Goal: Task Accomplishment & Management: Manage account settings

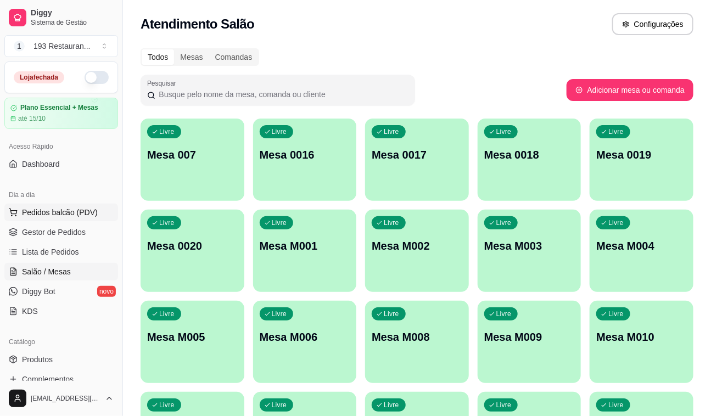
click at [79, 211] on span "Pedidos balcão (PDV)" at bounding box center [60, 212] width 76 height 11
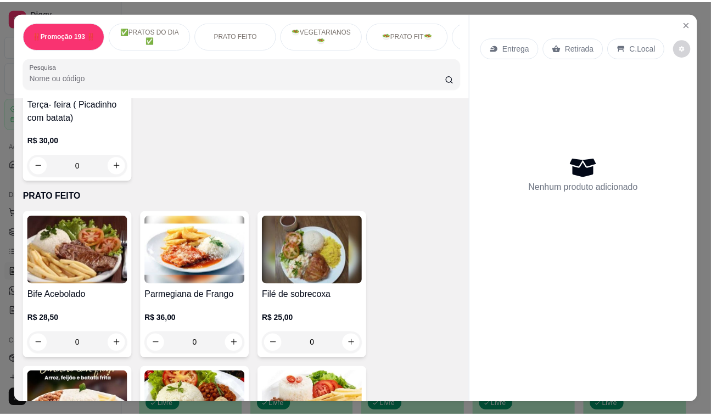
scroll to position [499, 0]
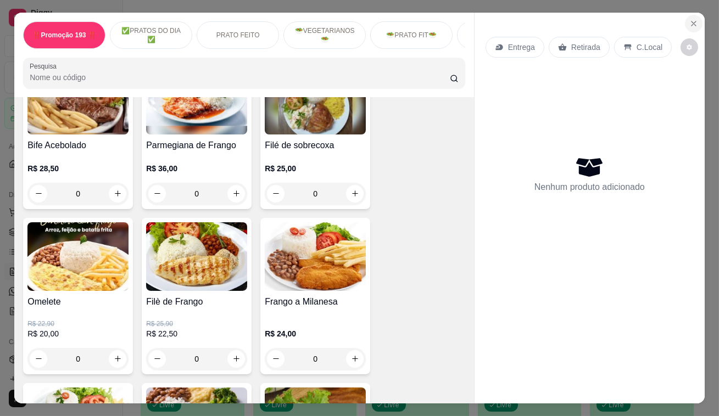
click at [689, 22] on icon "Close" at bounding box center [693, 23] width 9 height 9
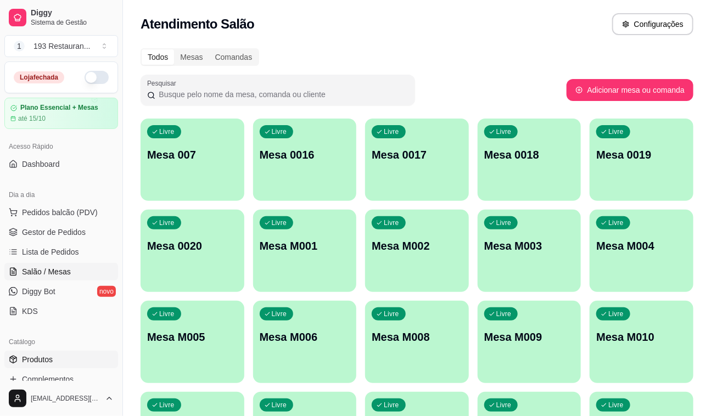
click at [46, 362] on span "Produtos" at bounding box center [37, 359] width 31 height 11
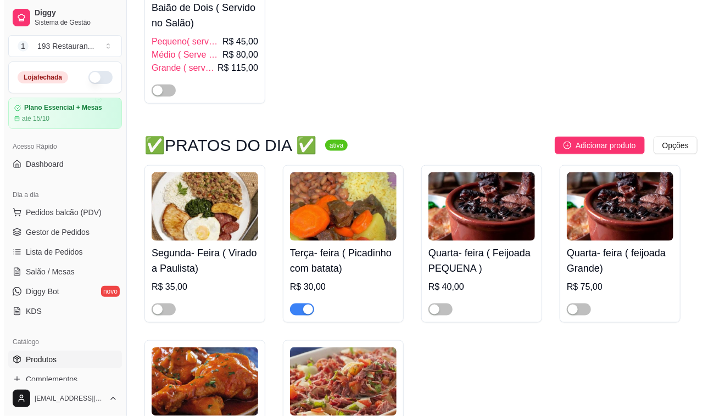
scroll to position [549, 0]
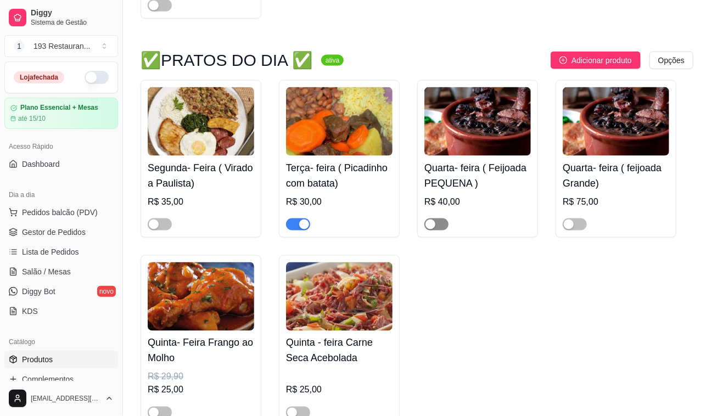
click at [444, 228] on span "button" at bounding box center [437, 225] width 24 height 12
click at [574, 227] on div "button" at bounding box center [569, 225] width 10 height 10
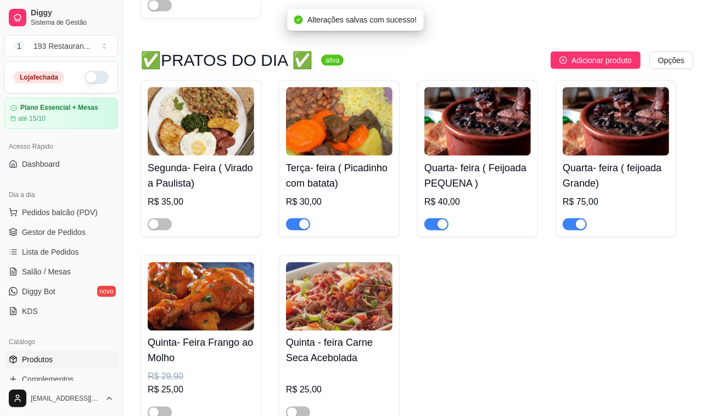
click at [297, 230] on span "button" at bounding box center [298, 225] width 24 height 12
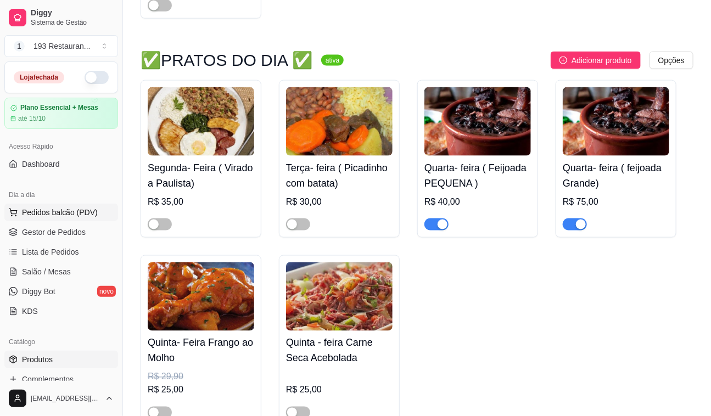
click at [76, 208] on span "Pedidos balcão (PDV)" at bounding box center [60, 212] width 76 height 11
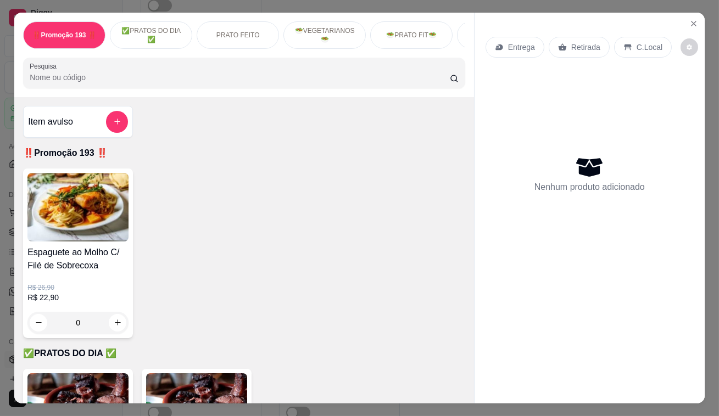
click at [578, 46] on p "Retirada" at bounding box center [585, 47] width 29 height 11
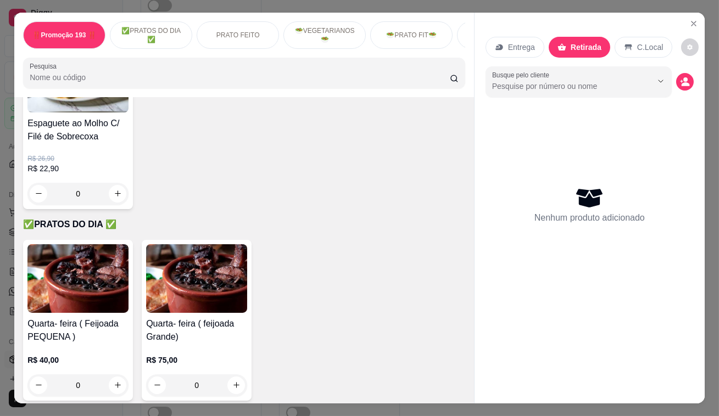
scroll to position [299, 0]
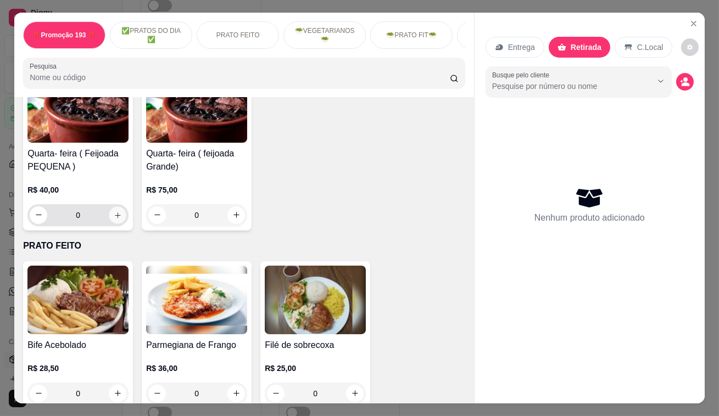
click at [118, 218] on button "increase-product-quantity" at bounding box center [117, 215] width 17 height 17
type input "1"
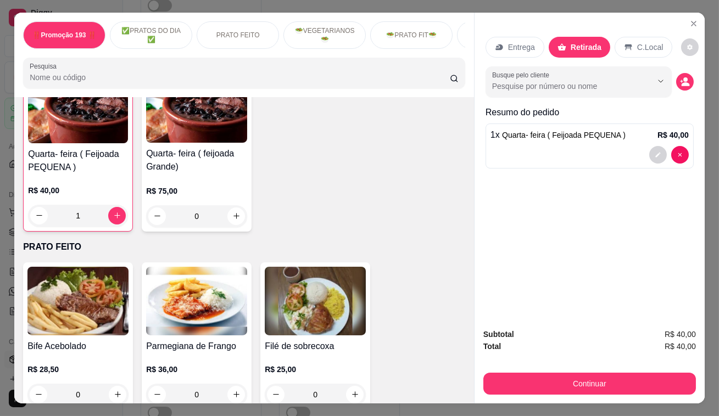
scroll to position [300, 0]
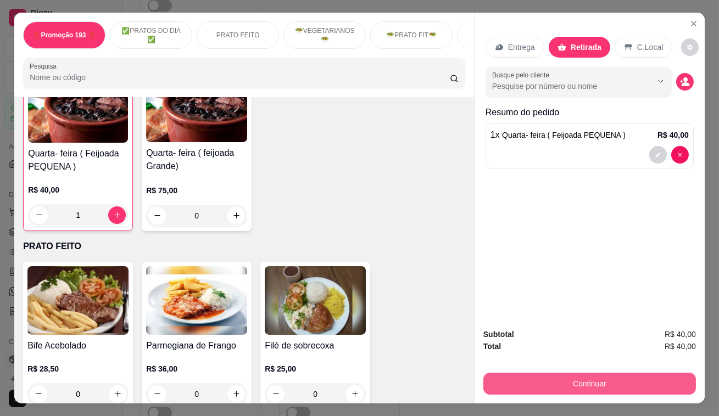
click at [631, 380] on button "Continuar" at bounding box center [589, 384] width 213 height 22
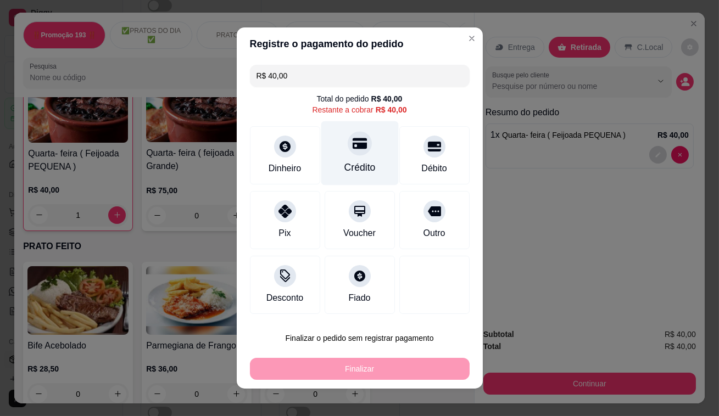
click at [352, 165] on div "Crédito" at bounding box center [359, 167] width 31 height 14
type input "R$ 0,00"
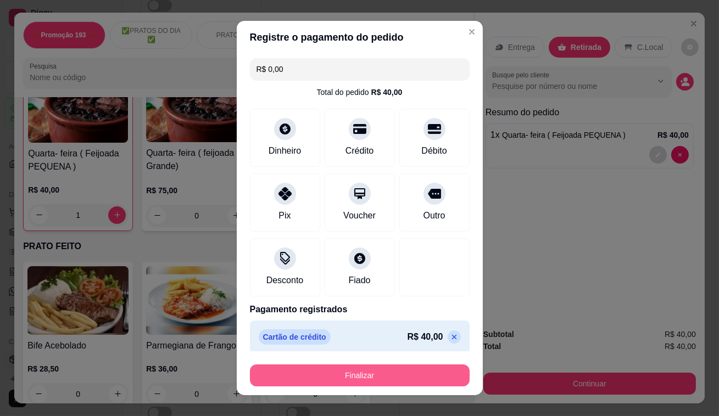
click at [430, 371] on button "Finalizar" at bounding box center [360, 376] width 220 height 22
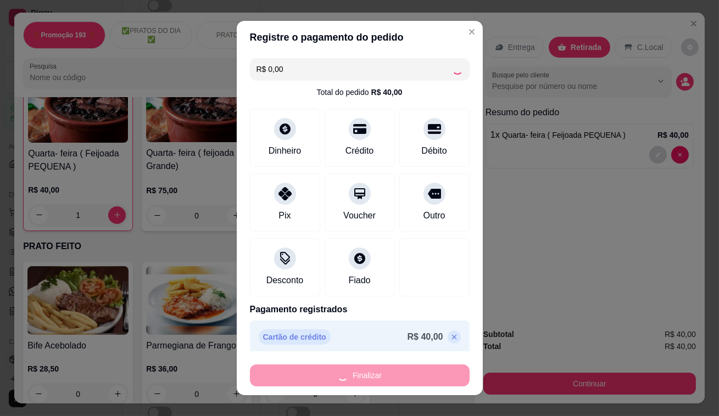
type input "0"
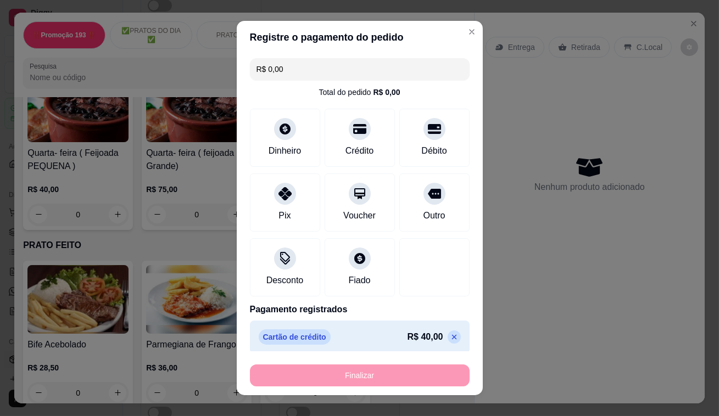
type input "-R$ 40,00"
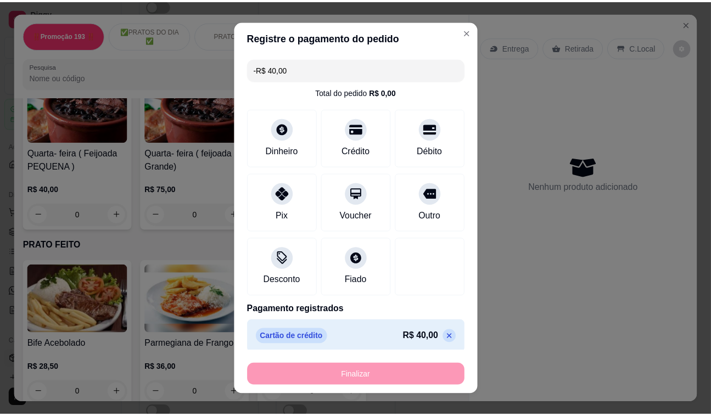
scroll to position [299, 0]
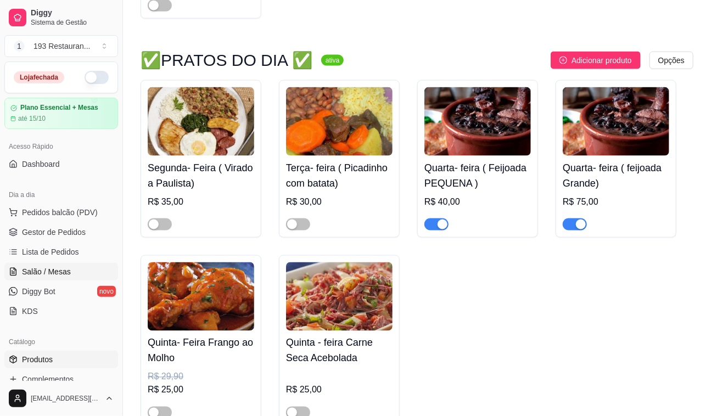
click at [57, 272] on span "Salão / Mesas" at bounding box center [46, 271] width 49 height 11
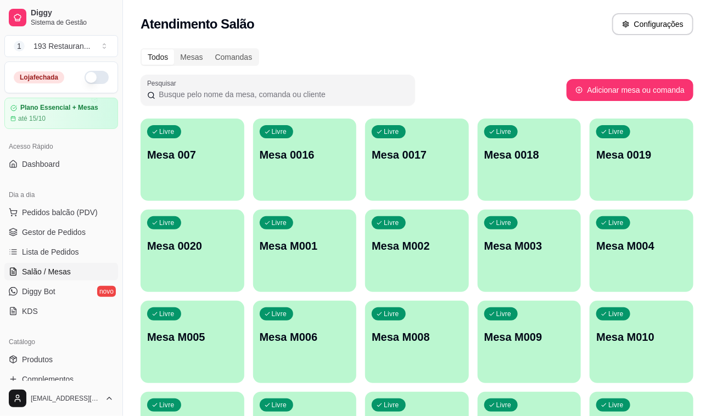
click at [532, 246] on p "Mesa M003" at bounding box center [530, 245] width 91 height 15
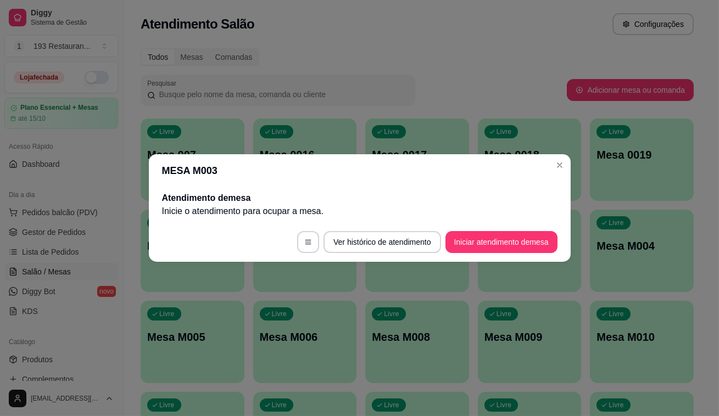
click at [488, 243] on button "Iniciar atendimento de mesa" at bounding box center [502, 242] width 112 height 22
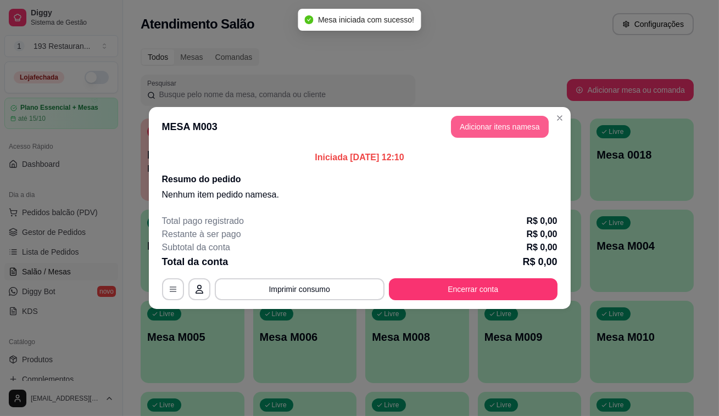
click at [511, 119] on button "Adicionar itens na mesa" at bounding box center [500, 127] width 98 height 22
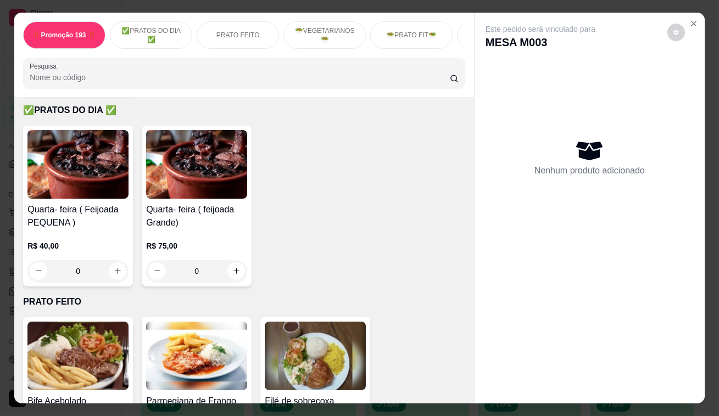
scroll to position [249, 0]
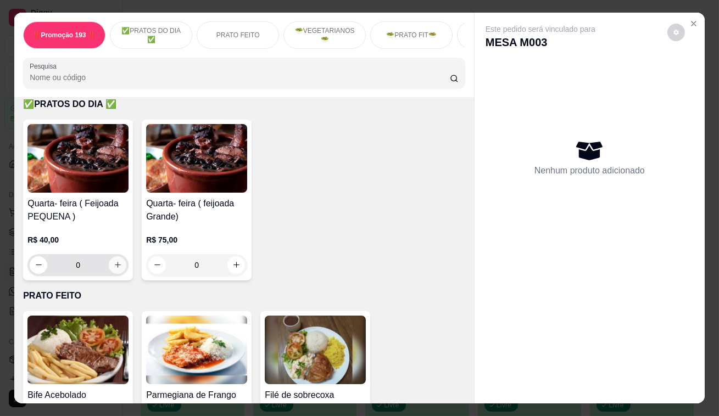
click at [124, 274] on div "0" at bounding box center [77, 265] width 101 height 22
click at [114, 269] on icon "increase-product-quantity" at bounding box center [118, 265] width 8 height 8
type input "1"
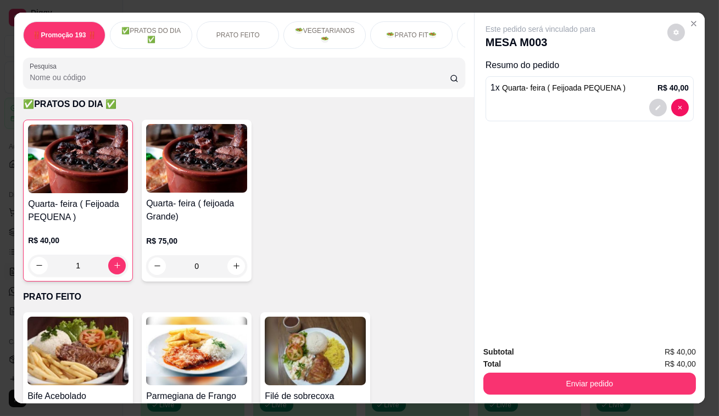
click at [495, 370] on div "Enviar pedido" at bounding box center [589, 382] width 213 height 25
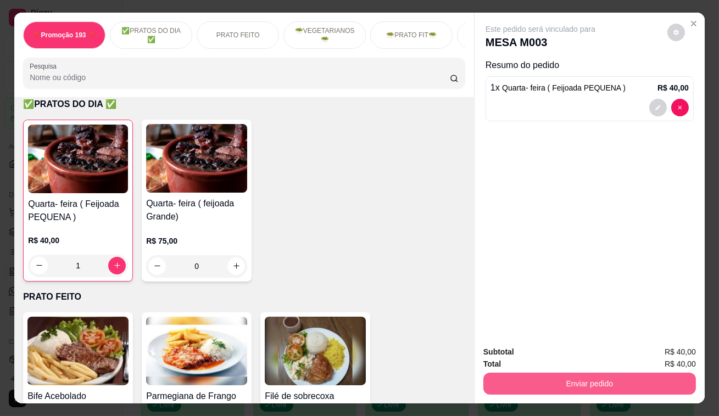
click at [516, 379] on button "Enviar pedido" at bounding box center [589, 384] width 213 height 22
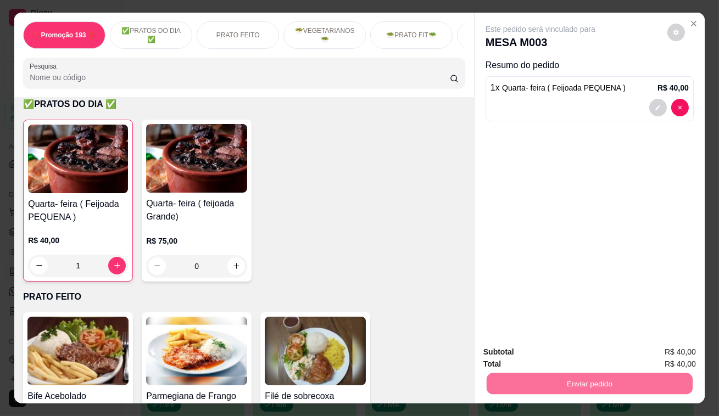
click at [662, 348] on button "Enviar pedido" at bounding box center [668, 353] width 60 height 20
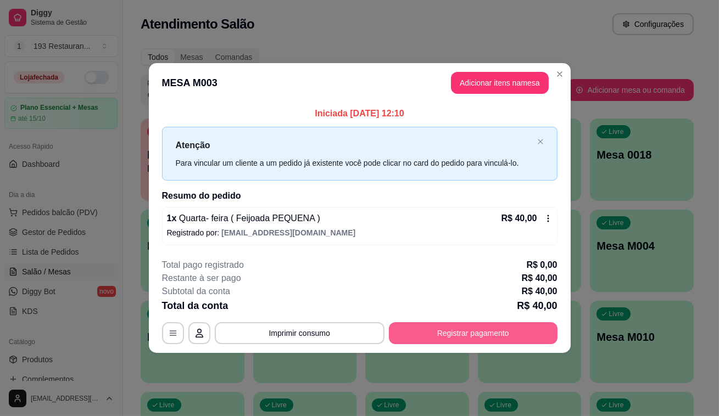
click at [443, 329] on button "Registrar pagamento" at bounding box center [473, 333] width 169 height 22
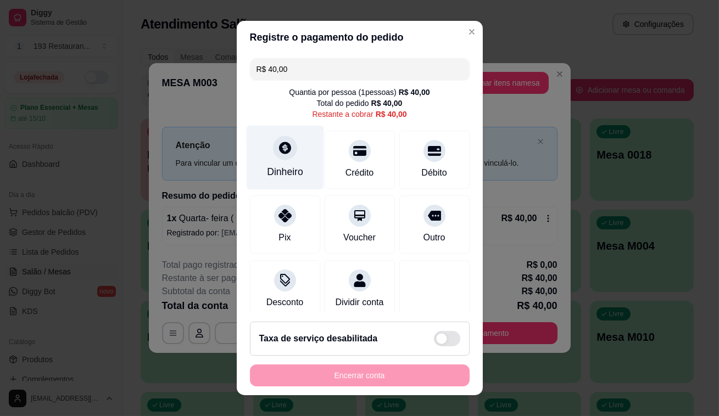
click at [281, 164] on div "Dinheiro" at bounding box center [284, 158] width 77 height 64
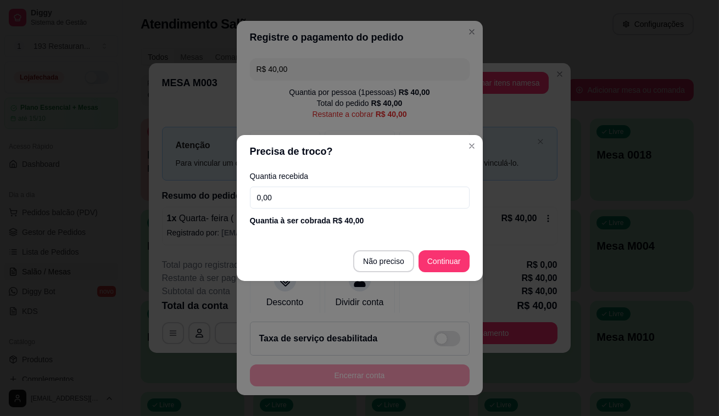
click at [370, 201] on input "0,00" at bounding box center [360, 198] width 220 height 22
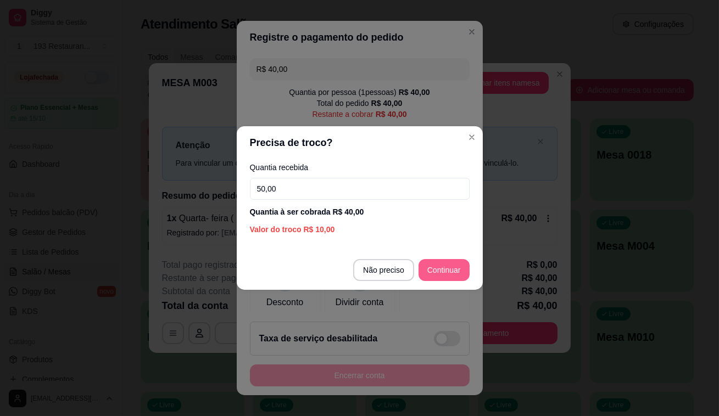
type input "50,00"
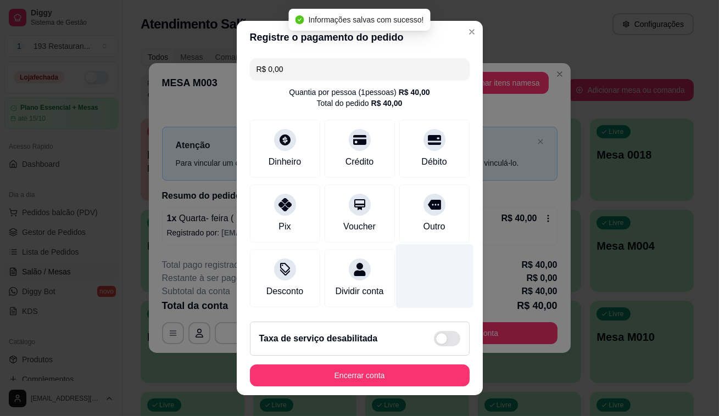
type input "R$ 0,00"
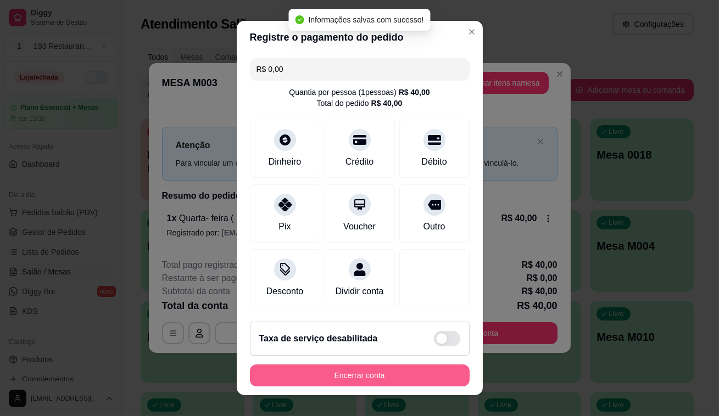
click at [412, 383] on button "Encerrar conta" at bounding box center [360, 376] width 220 height 22
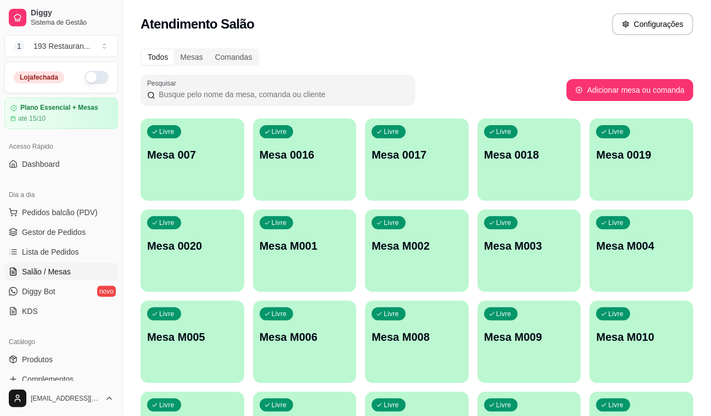
click at [303, 260] on div "Livre Mesa M001" at bounding box center [305, 244] width 104 height 69
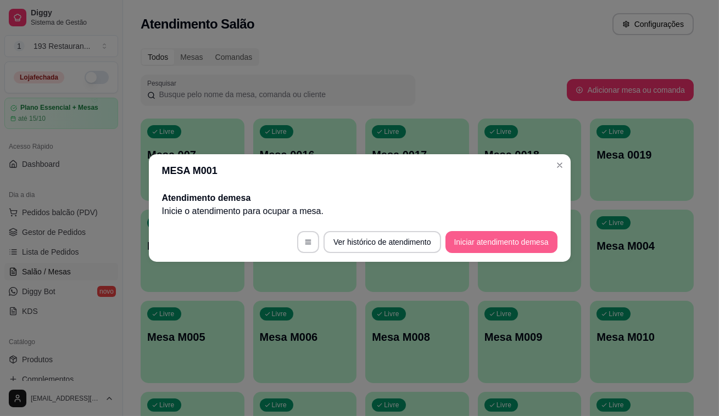
click at [530, 246] on button "Iniciar atendimento de mesa" at bounding box center [502, 242] width 112 height 22
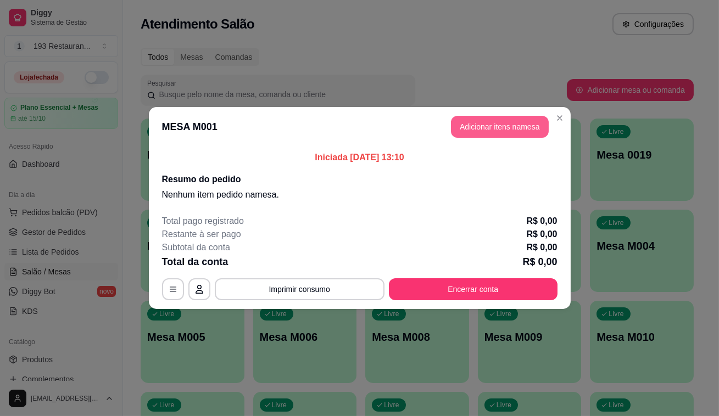
click at [488, 127] on button "Adicionar itens na mesa" at bounding box center [500, 127] width 98 height 22
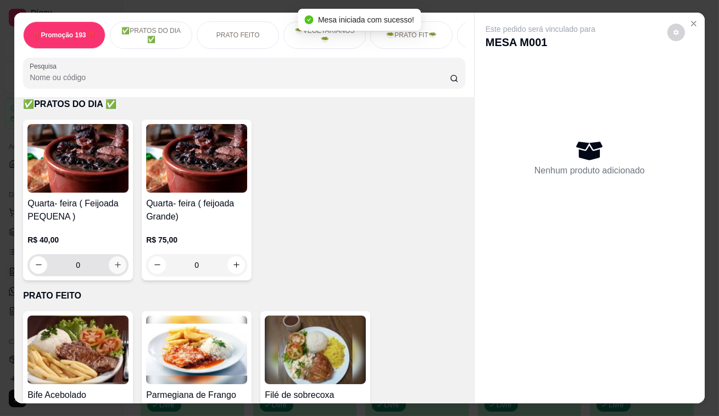
click at [116, 269] on icon "increase-product-quantity" at bounding box center [118, 265] width 8 height 8
type input "1"
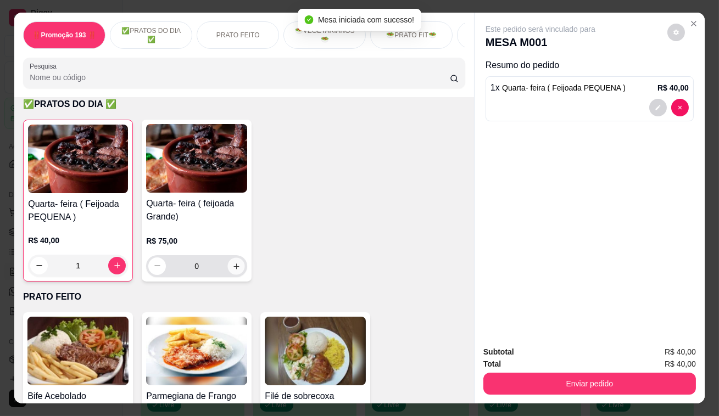
click at [228, 267] on button "increase-product-quantity" at bounding box center [236, 266] width 17 height 17
type input "1"
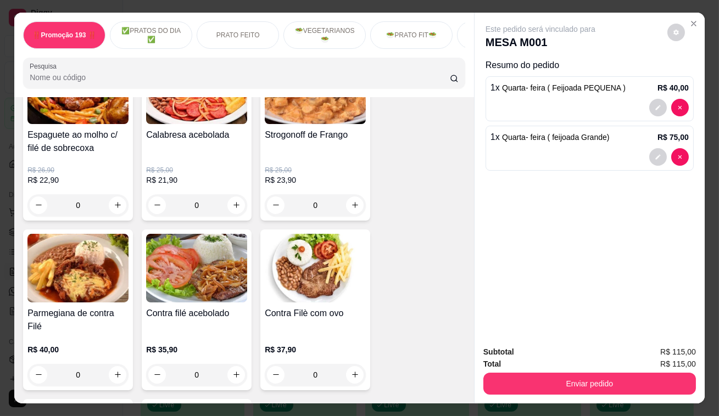
scroll to position [999, 0]
drag, startPoint x: 264, startPoint y: 230, endPoint x: 418, endPoint y: 276, distance: 160.6
click at [418, 276] on div "Bife Acebolado R$ 28,50 0 Parmegiana de Frango R$ 36,00 0 Filé de sobrecoxa R$ …" at bounding box center [244, 59] width 442 height 992
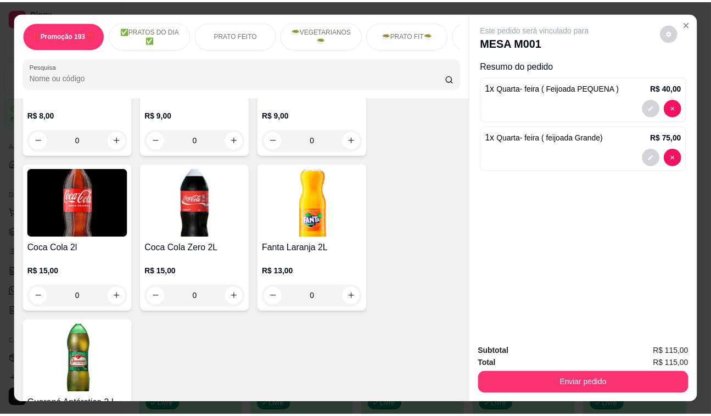
scroll to position [5044, 0]
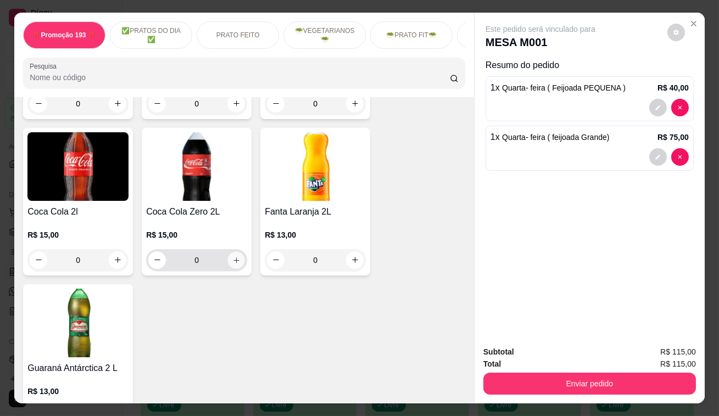
click at [232, 256] on icon "increase-product-quantity" at bounding box center [236, 260] width 8 height 8
type input "1"
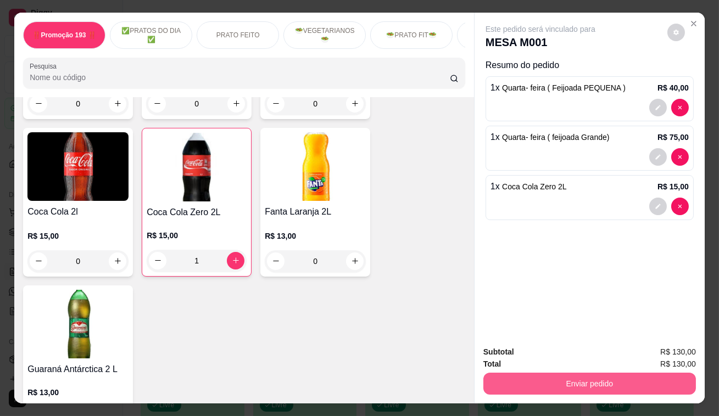
click at [566, 373] on button "Enviar pedido" at bounding box center [589, 384] width 213 height 22
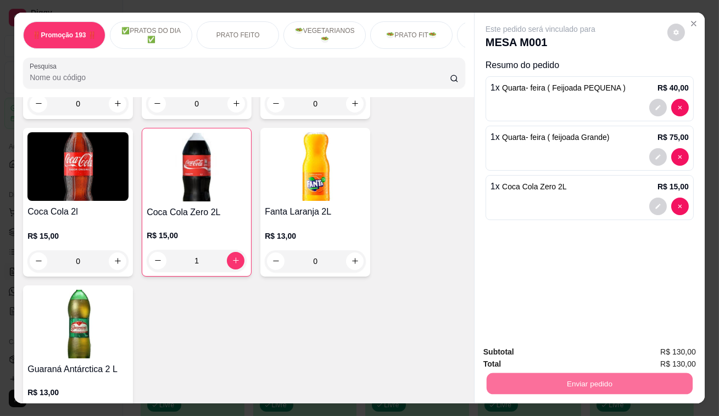
click at [651, 347] on button "Enviar pedido" at bounding box center [668, 353] width 60 height 20
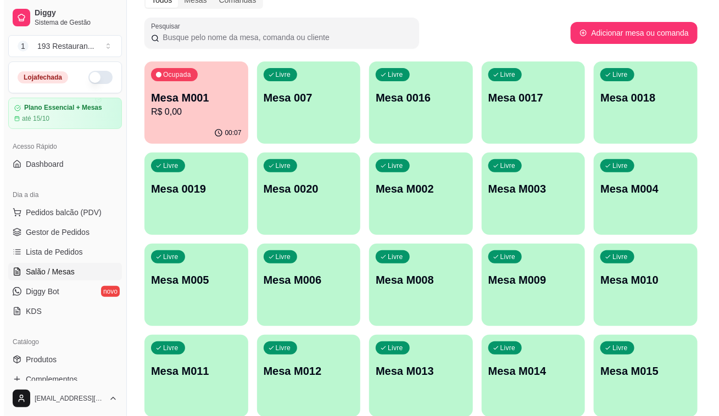
scroll to position [102, 0]
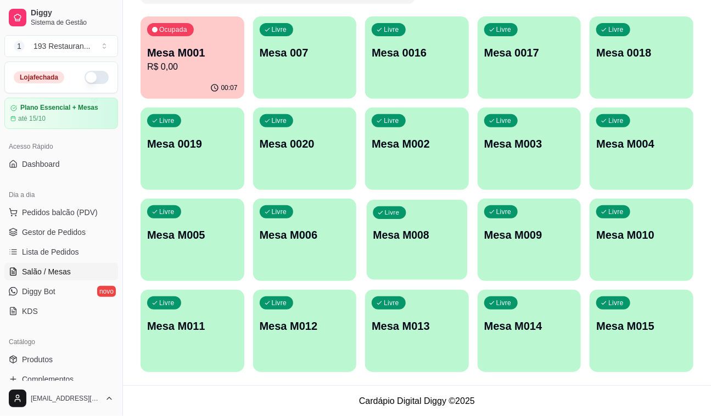
click at [424, 214] on div "Livre Mesa M008" at bounding box center [417, 233] width 101 height 67
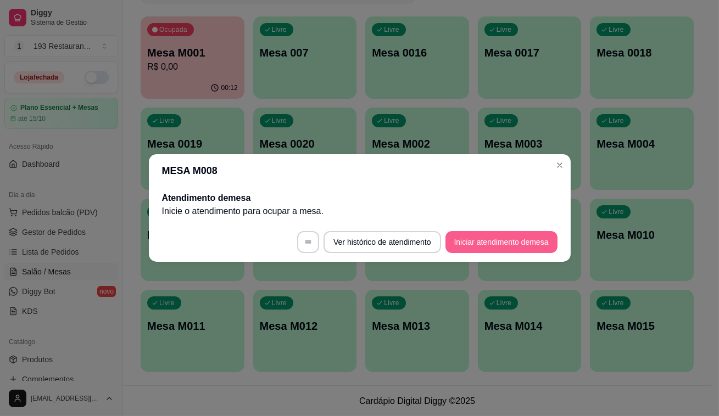
click at [498, 243] on button "Iniciar atendimento de mesa" at bounding box center [502, 242] width 112 height 22
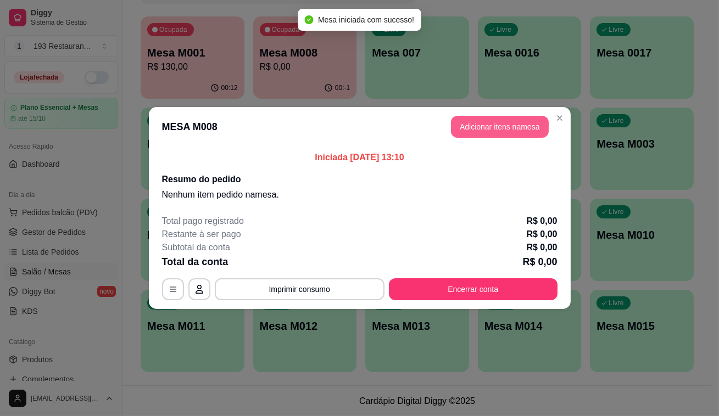
click at [482, 132] on button "Adicionar itens na mesa" at bounding box center [500, 127] width 98 height 22
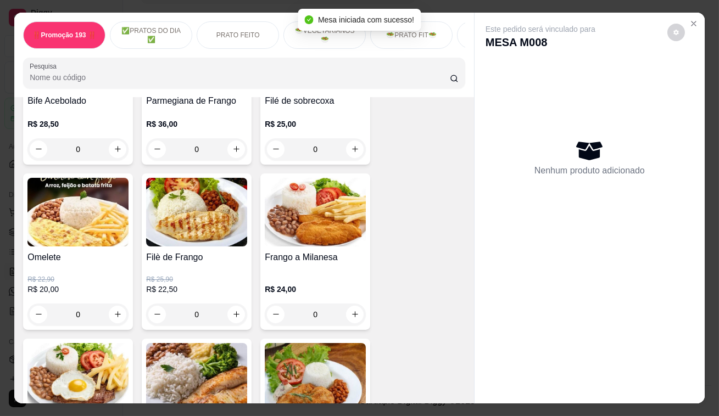
scroll to position [549, 0]
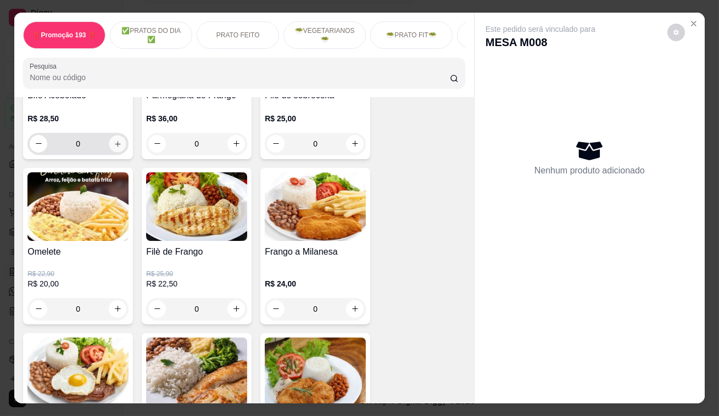
click at [114, 147] on icon "increase-product-quantity" at bounding box center [118, 144] width 8 height 8
type input "2"
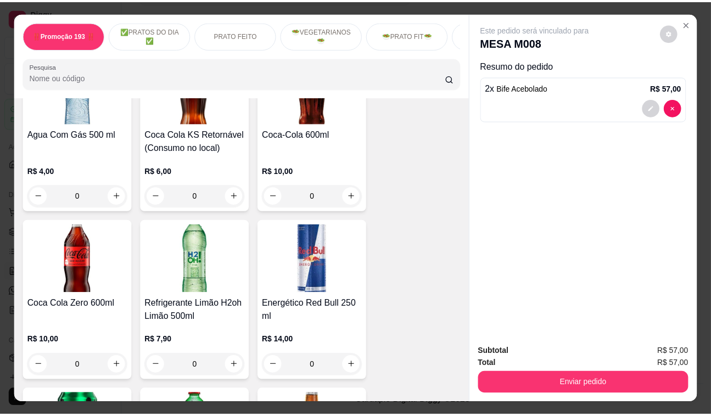
scroll to position [4595, 0]
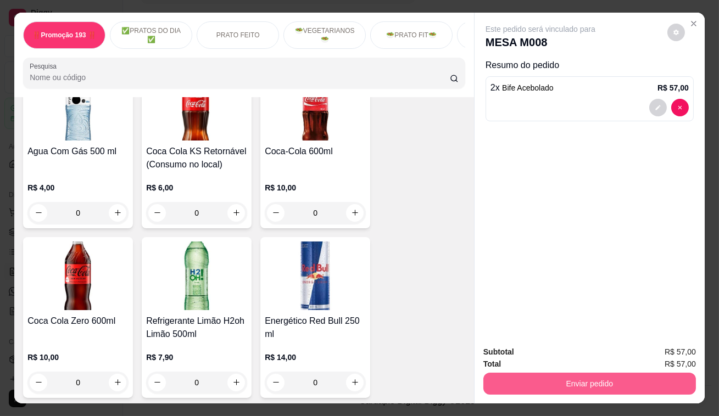
click at [580, 381] on button "Enviar pedido" at bounding box center [589, 384] width 213 height 22
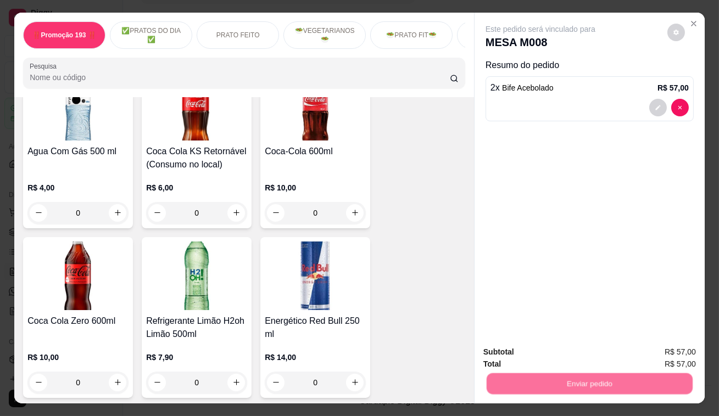
click at [658, 353] on button "Enviar pedido" at bounding box center [668, 353] width 62 height 21
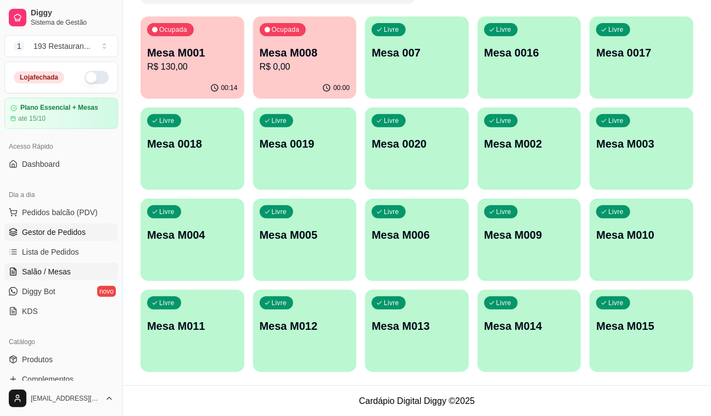
click at [35, 229] on span "Gestor de Pedidos" at bounding box center [54, 232] width 64 height 11
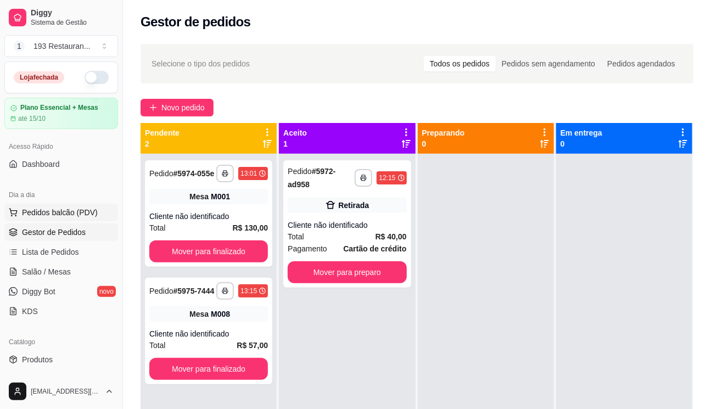
click at [85, 213] on span "Pedidos balcão (PDV)" at bounding box center [60, 212] width 76 height 11
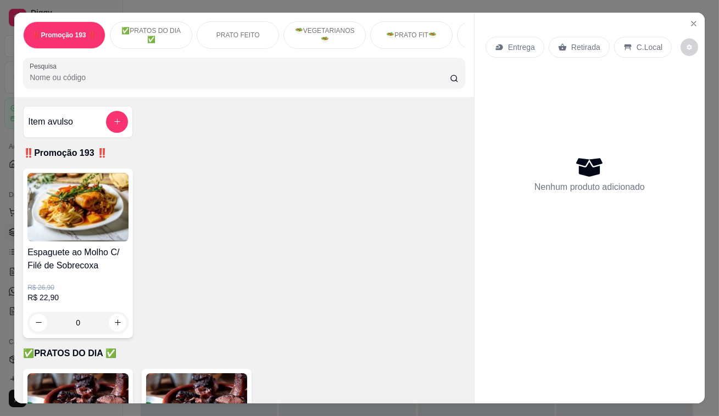
click at [575, 45] on p "Retirada" at bounding box center [585, 47] width 29 height 11
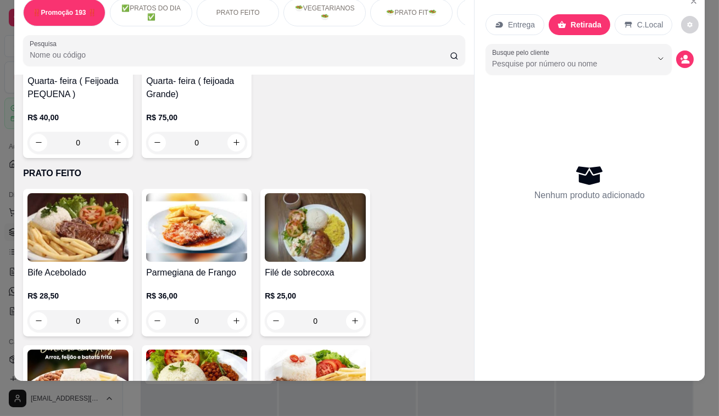
scroll to position [249, 0]
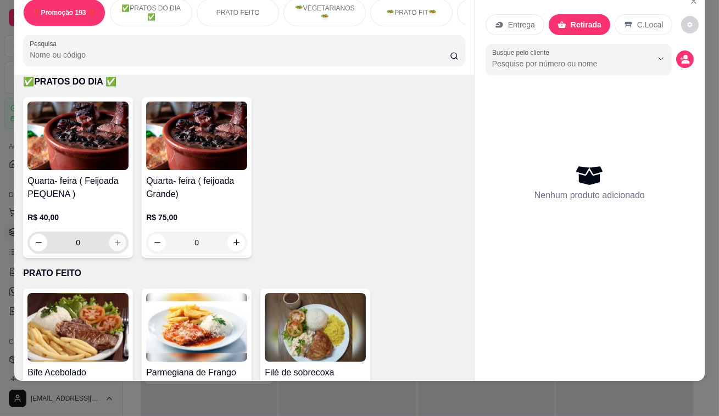
click at [118, 241] on icon "increase-product-quantity" at bounding box center [118, 242] width 8 height 8
type input "1"
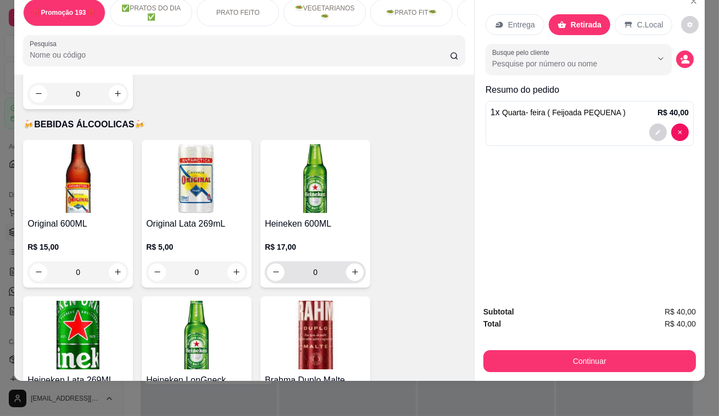
scroll to position [5343, 0]
click at [233, 264] on button "increase-product-quantity" at bounding box center [236, 273] width 18 height 18
type input "1"
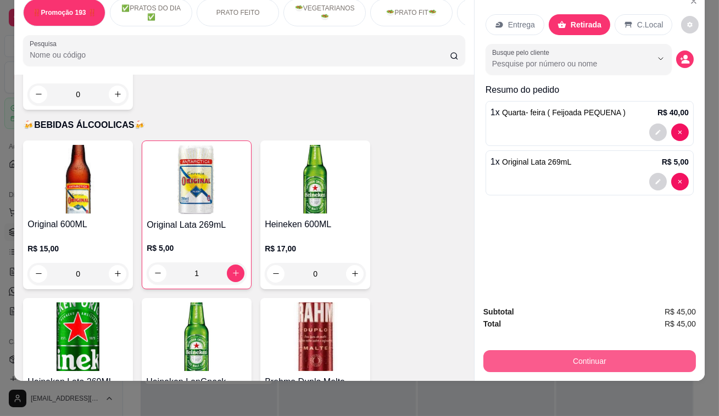
click at [581, 350] on button "Continuar" at bounding box center [589, 361] width 213 height 22
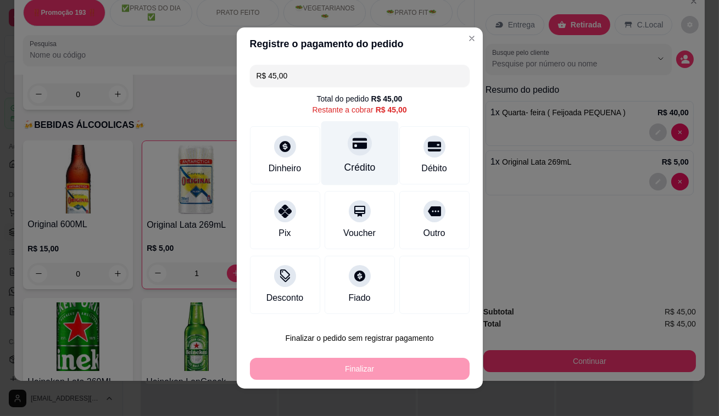
click at [356, 164] on div "Crédito" at bounding box center [359, 167] width 31 height 14
type input "R$ 0,00"
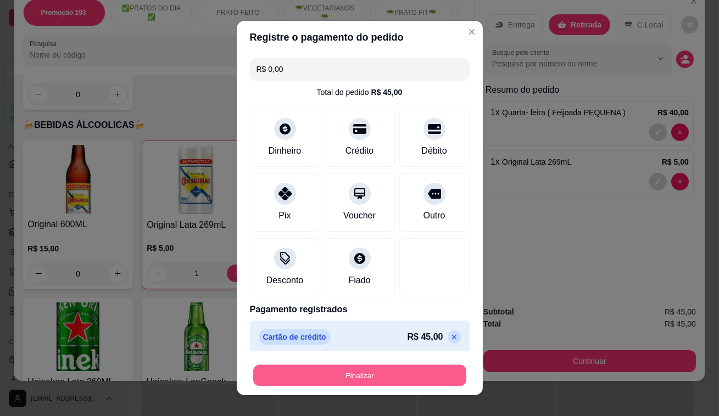
click at [344, 376] on button "Finalizar" at bounding box center [359, 375] width 213 height 21
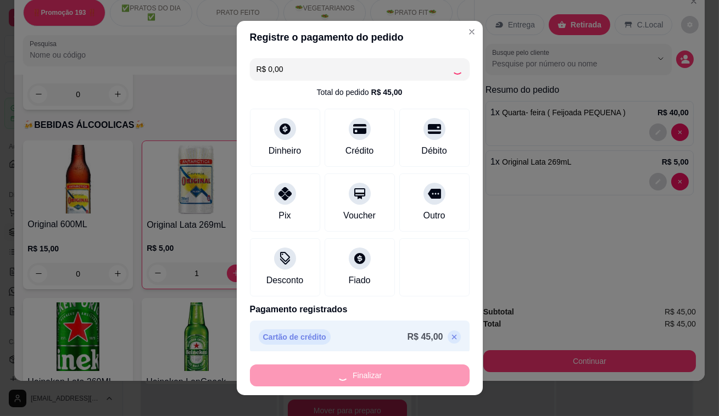
type input "0"
type input "-R$ 45,00"
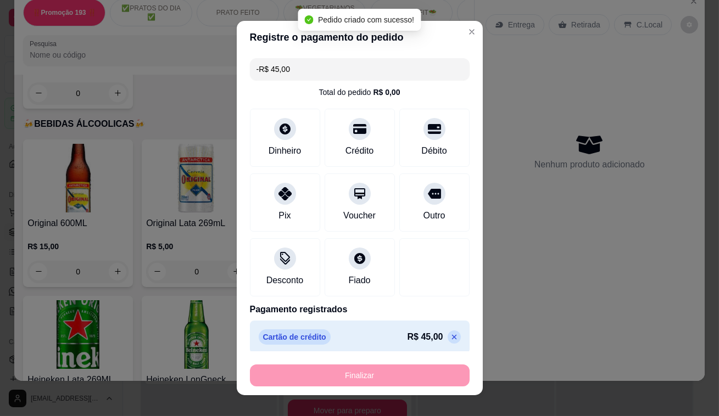
scroll to position [5342, 0]
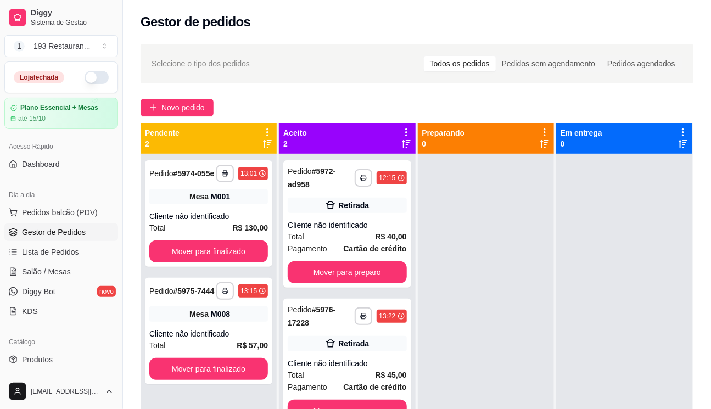
drag, startPoint x: 524, startPoint y: 214, endPoint x: 414, endPoint y: 280, distance: 128.1
click at [466, 246] on div at bounding box center [486, 358] width 136 height 409
drag, startPoint x: 47, startPoint y: 274, endPoint x: 92, endPoint y: 264, distance: 46.1
click at [48, 274] on span "Salão / Mesas" at bounding box center [46, 271] width 49 height 11
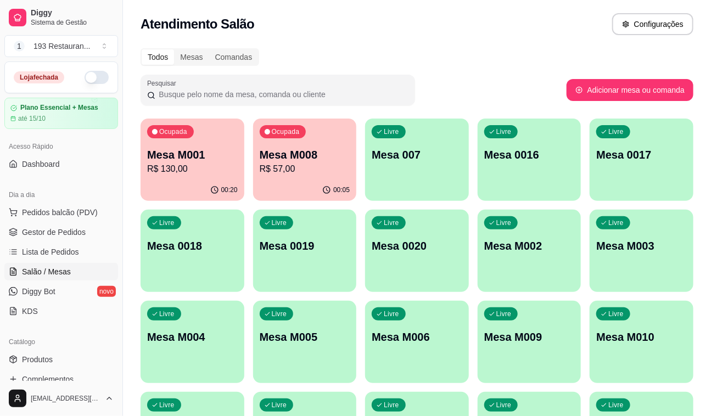
click at [645, 260] on div "Livre Mesa M003" at bounding box center [642, 244] width 104 height 69
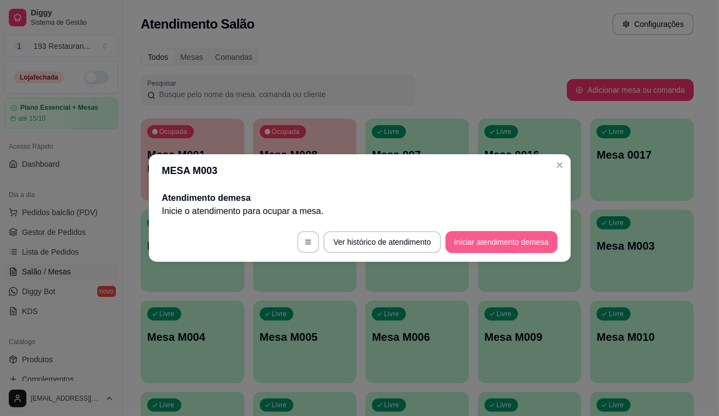
click at [493, 232] on button "Iniciar atendimento de mesa" at bounding box center [502, 242] width 112 height 22
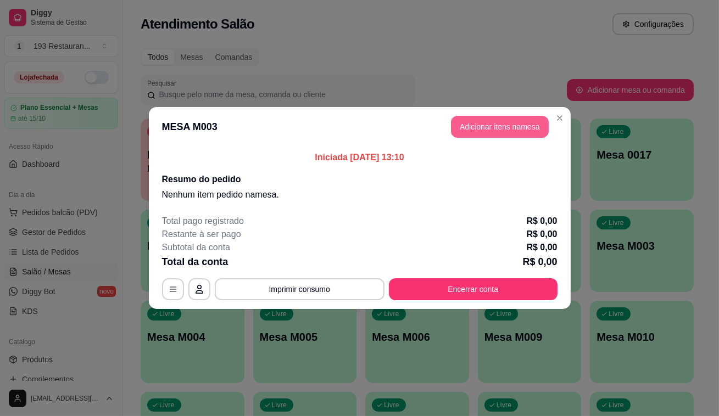
click at [494, 125] on button "Adicionar itens na mesa" at bounding box center [500, 127] width 98 height 22
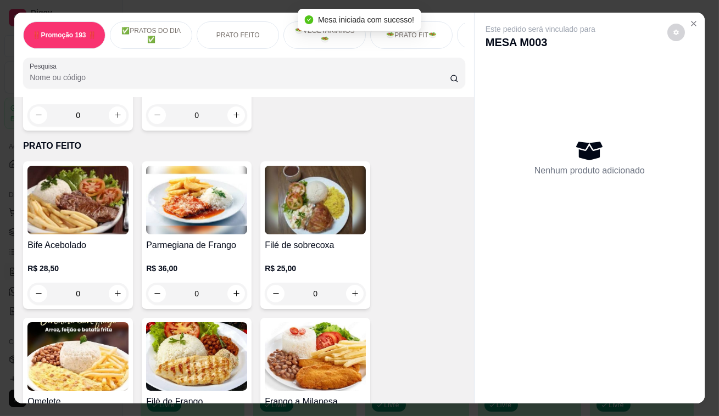
scroll to position [349, 0]
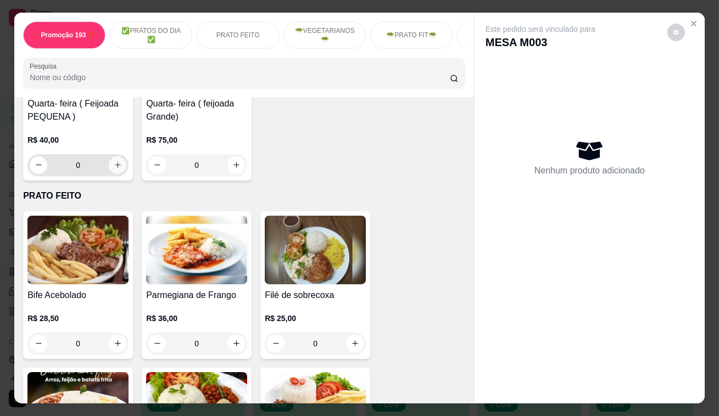
click at [114, 165] on icon "increase-product-quantity" at bounding box center [118, 165] width 8 height 8
type input "1"
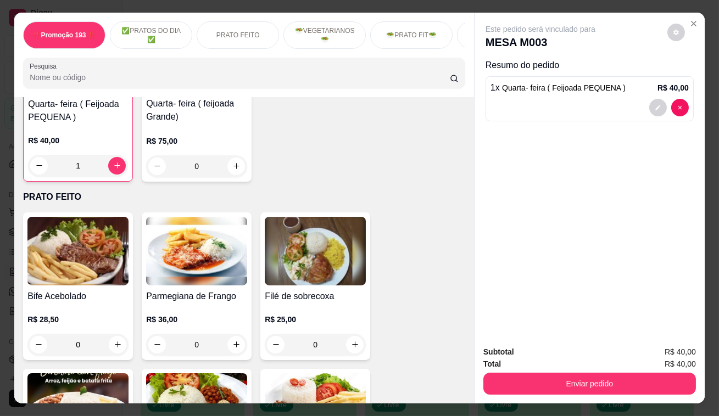
scroll to position [350, 0]
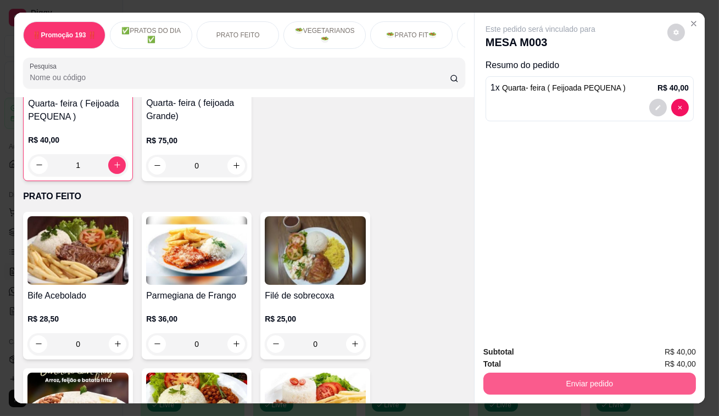
click at [605, 381] on button "Enviar pedido" at bounding box center [589, 384] width 213 height 22
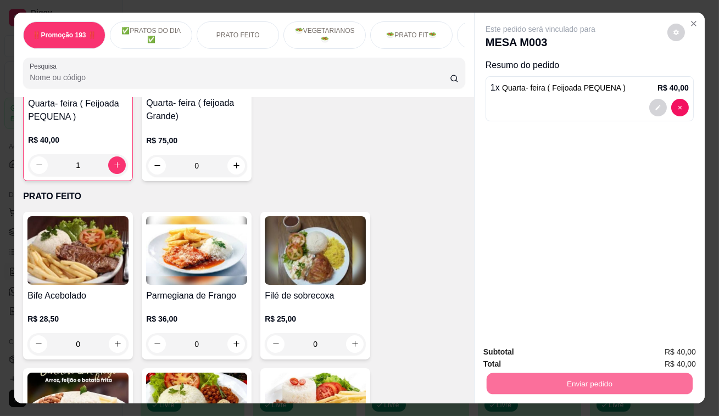
click at [668, 360] on button "Enviar pedido" at bounding box center [668, 353] width 62 height 21
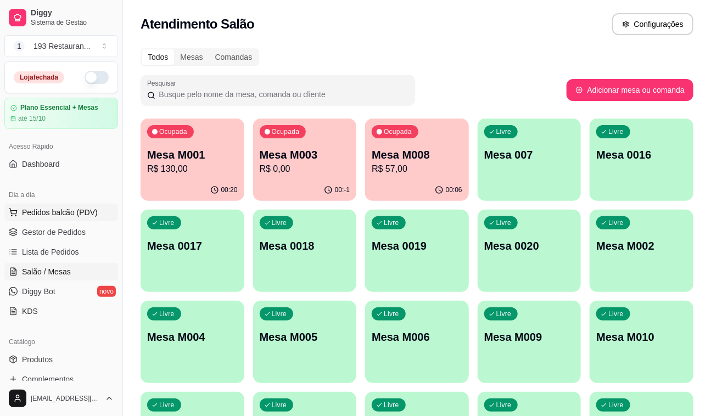
click at [34, 211] on span "Pedidos balcão (PDV)" at bounding box center [60, 212] width 76 height 11
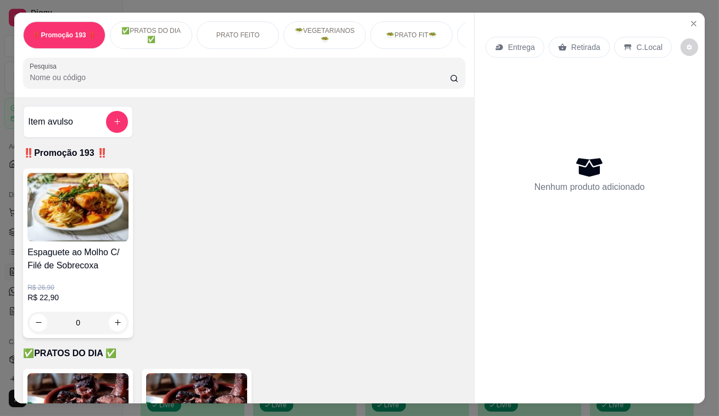
click at [564, 44] on div "Retirada" at bounding box center [579, 47] width 61 height 21
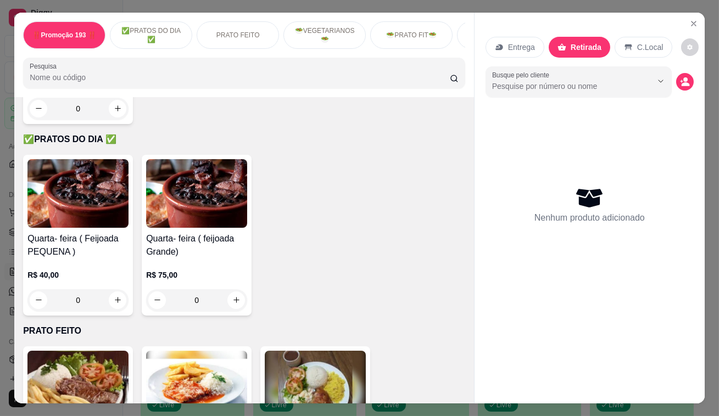
scroll to position [349, 0]
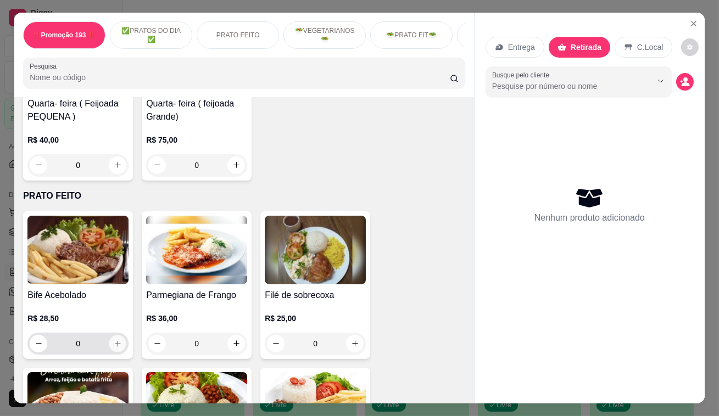
click at [114, 348] on icon "increase-product-quantity" at bounding box center [118, 343] width 8 height 8
type input "1"
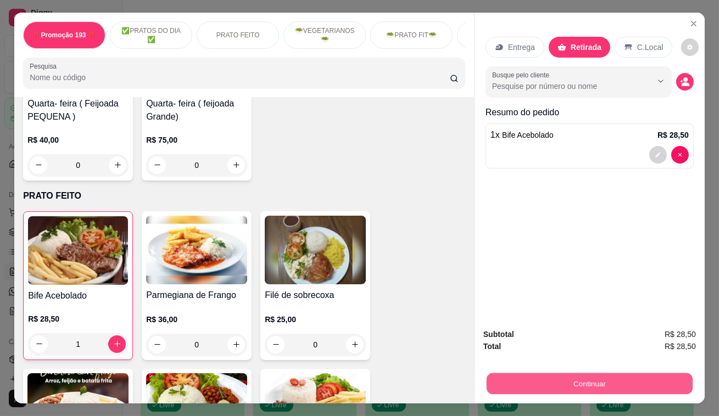
click at [561, 379] on button "Continuar" at bounding box center [590, 384] width 206 height 21
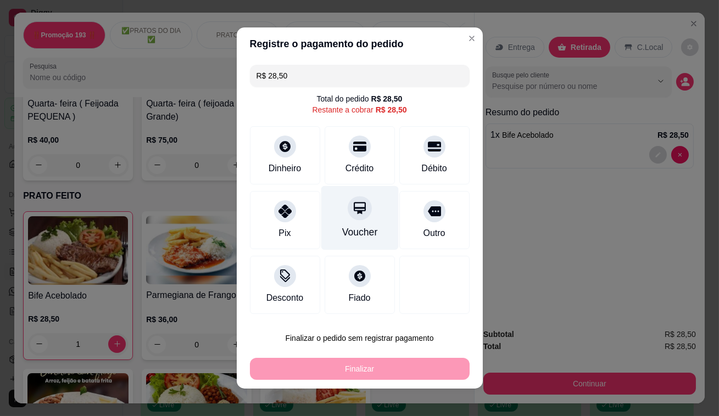
click at [363, 209] on div at bounding box center [360, 208] width 24 height 24
type input "R$ 0,00"
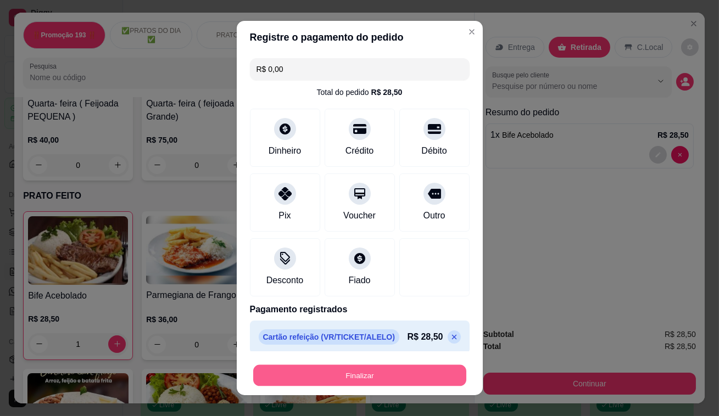
click at [391, 379] on button "Finalizar" at bounding box center [359, 375] width 213 height 21
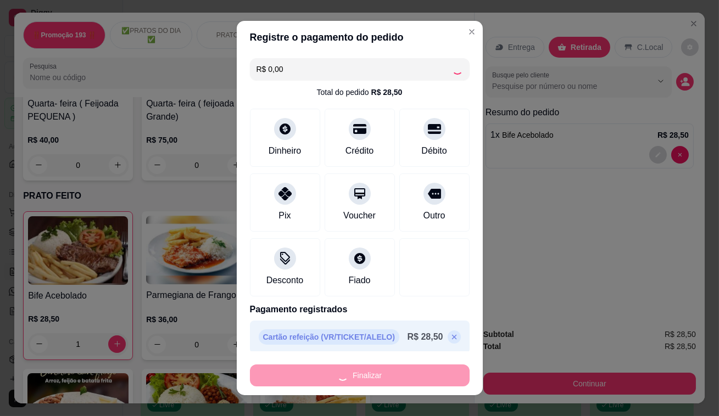
type input "0"
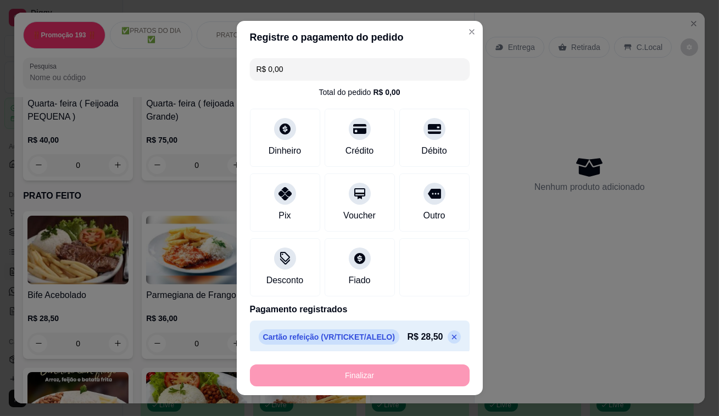
type input "-R$ 28,50"
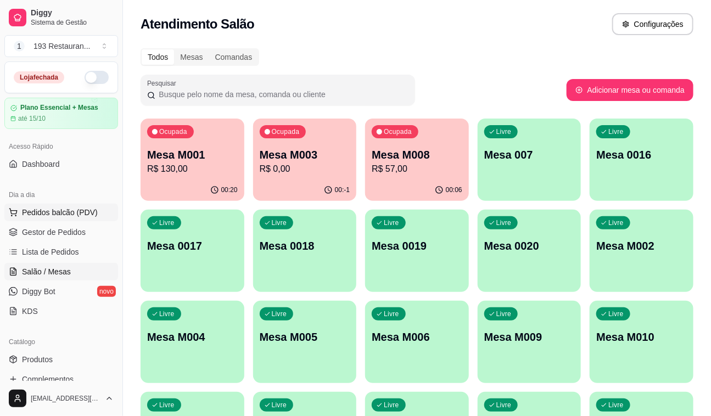
click at [78, 219] on button "Pedidos balcão (PDV)" at bounding box center [61, 213] width 114 height 18
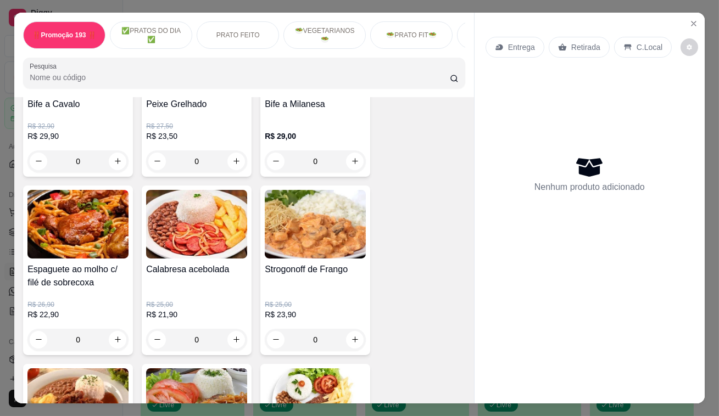
scroll to position [999, 0]
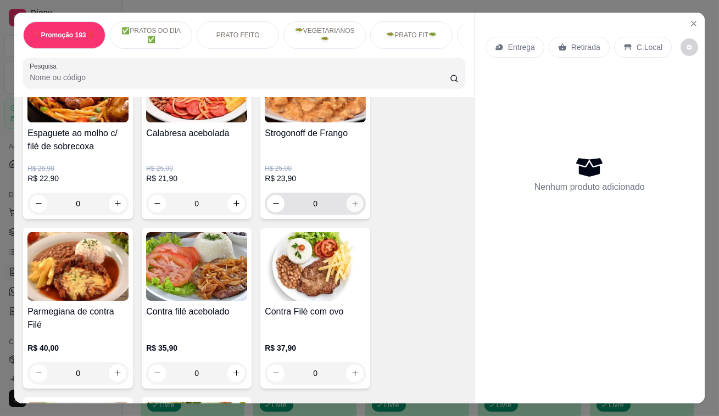
click at [351, 203] on icon "increase-product-quantity" at bounding box center [355, 203] width 8 height 8
type input "1"
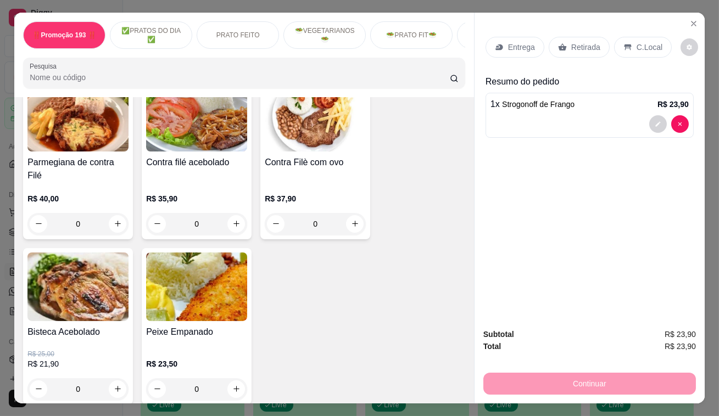
scroll to position [1298, 0]
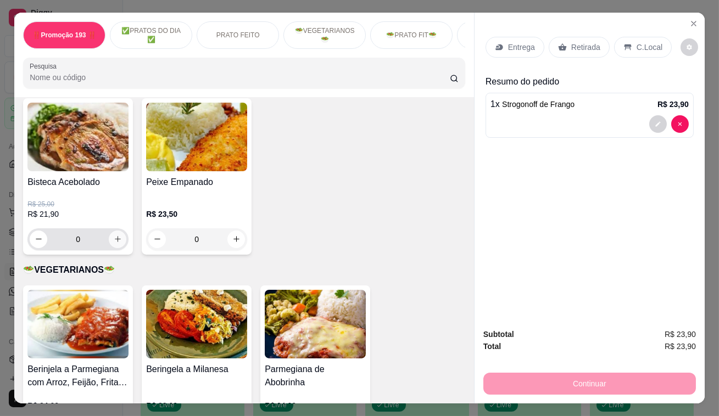
click at [120, 231] on button "increase-product-quantity" at bounding box center [118, 240] width 18 height 18
type input "1"
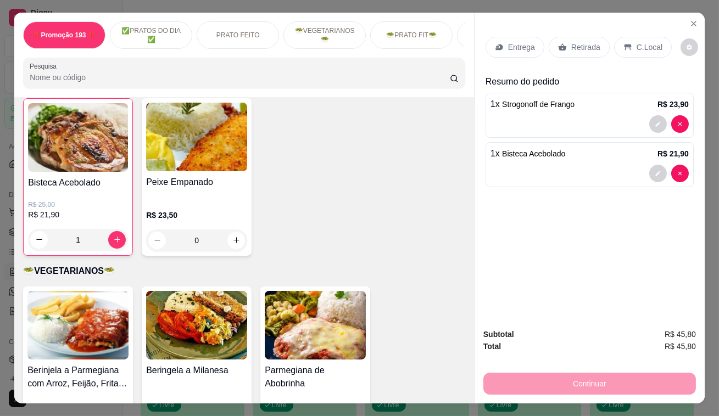
scroll to position [1299, 0]
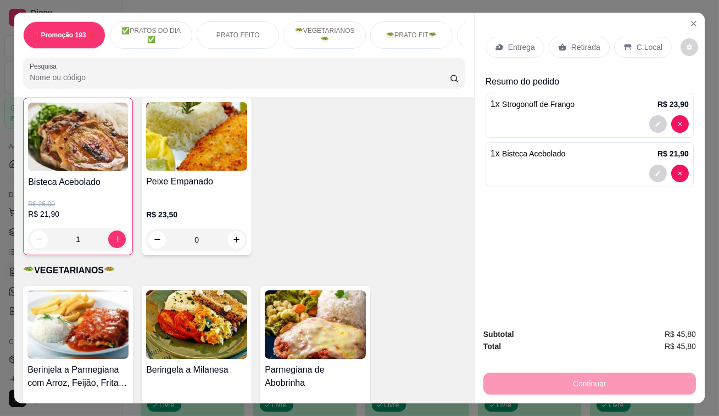
click at [573, 42] on p "Retirada" at bounding box center [585, 47] width 29 height 11
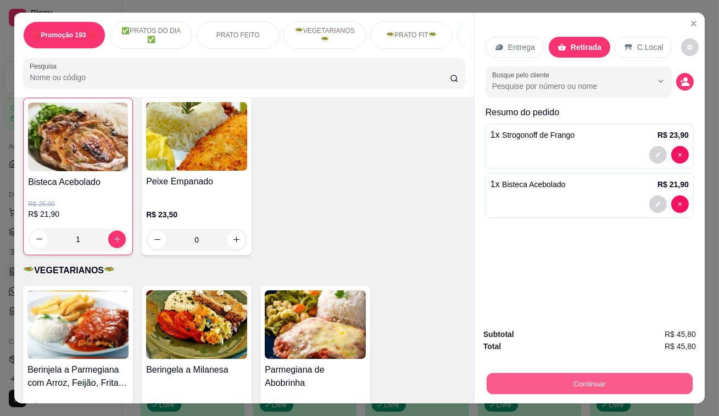
click at [614, 379] on button "Continuar" at bounding box center [590, 384] width 206 height 21
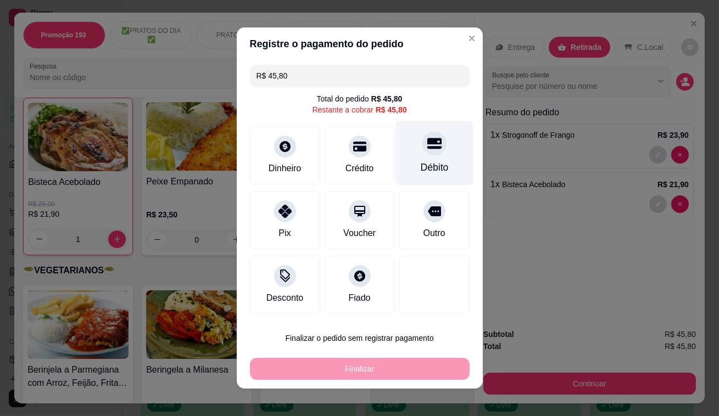
click at [440, 156] on div "Débito" at bounding box center [434, 153] width 77 height 64
type input "R$ 0,00"
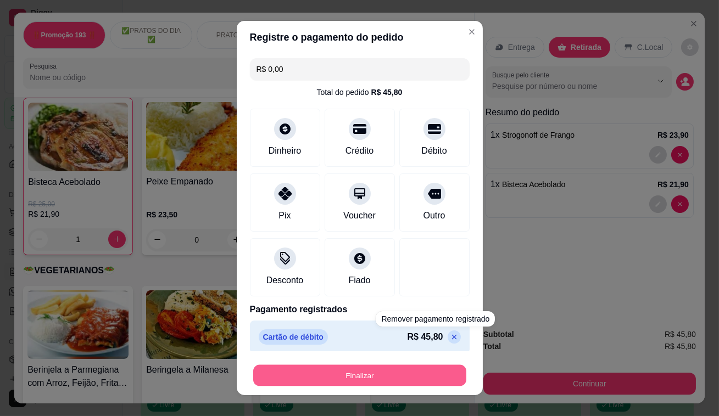
click at [439, 371] on button "Finalizar" at bounding box center [359, 375] width 213 height 21
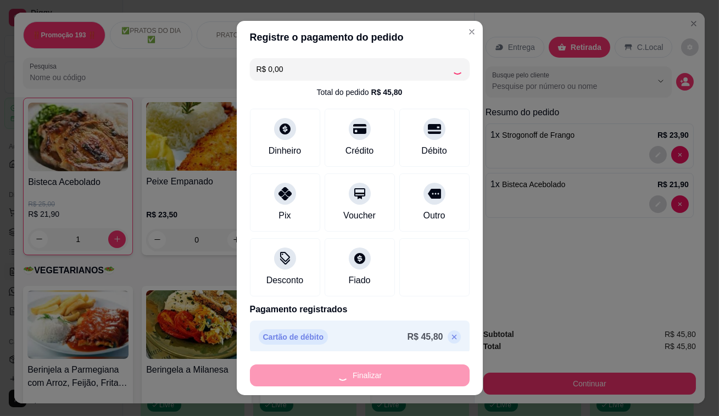
type input "0"
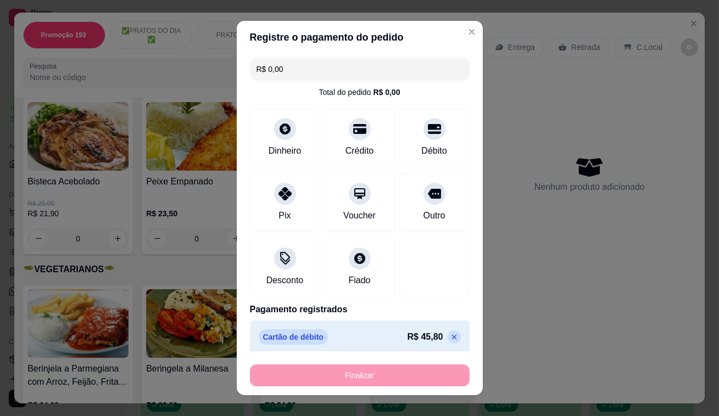
type input "-R$ 45,80"
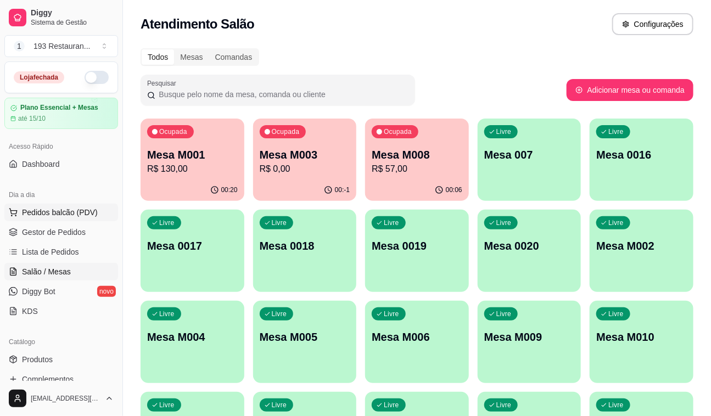
click at [84, 208] on span "Pedidos balcão (PDV)" at bounding box center [60, 212] width 76 height 11
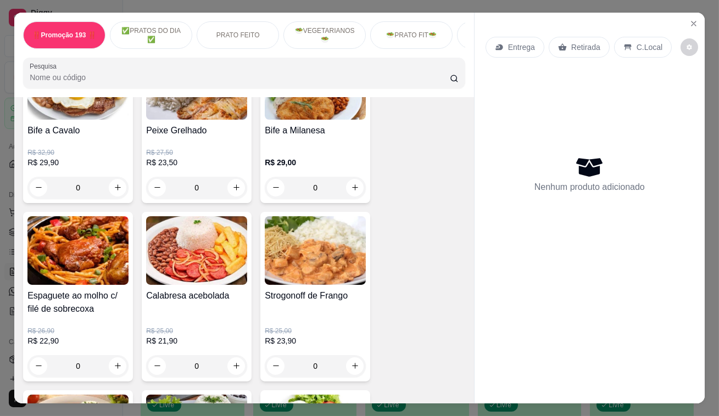
scroll to position [899, 0]
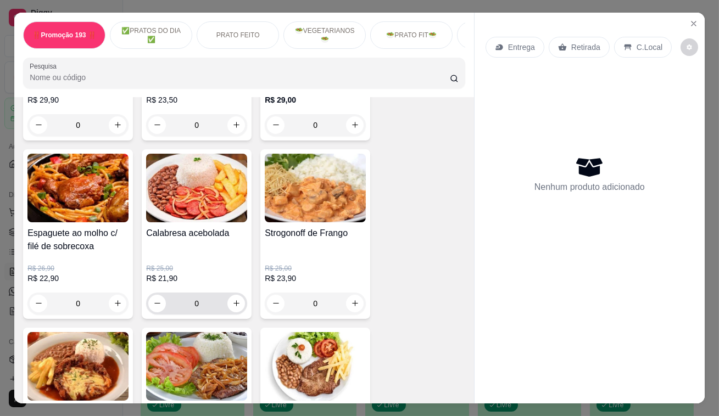
click at [232, 306] on icon "increase-product-quantity" at bounding box center [236, 303] width 8 height 8
type input "1"
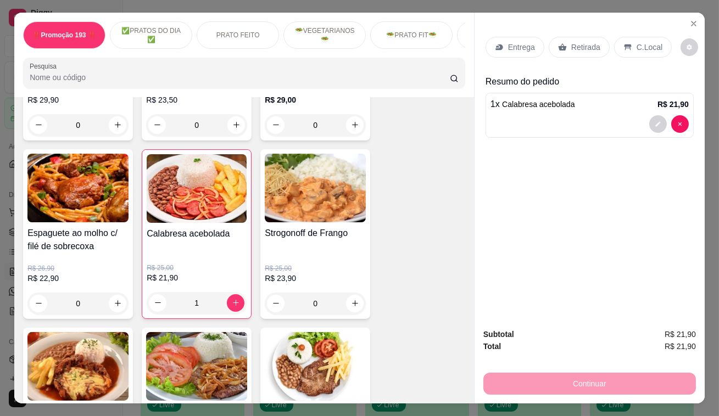
click at [576, 46] on p "Retirada" at bounding box center [585, 47] width 29 height 11
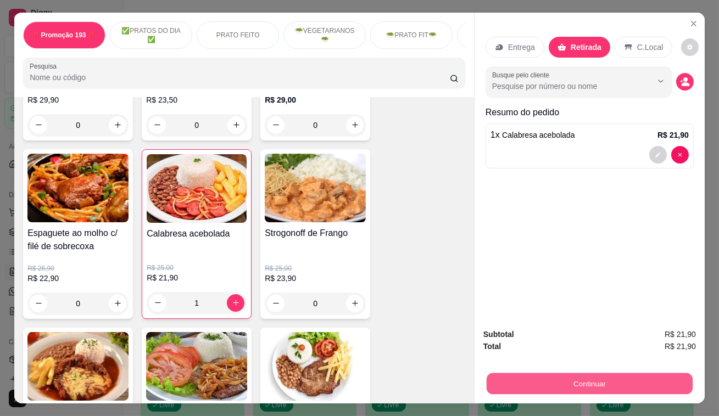
click at [599, 379] on button "Continuar" at bounding box center [590, 384] width 206 height 21
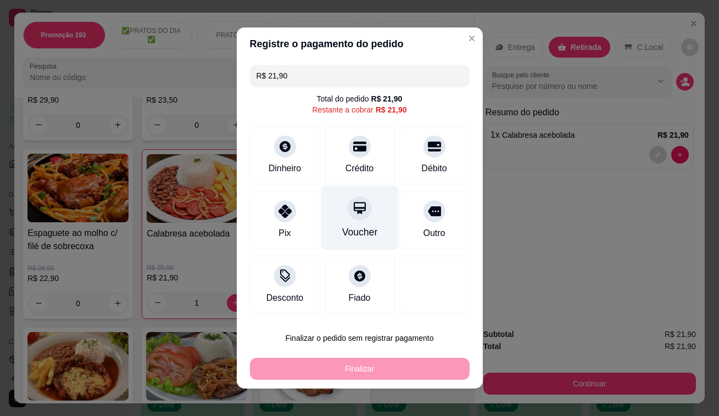
click at [348, 203] on div at bounding box center [360, 208] width 24 height 24
type input "R$ 0,00"
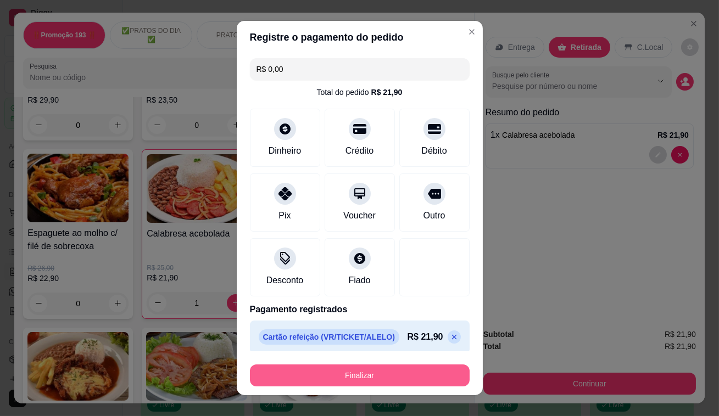
click at [440, 374] on button "Finalizar" at bounding box center [360, 376] width 220 height 22
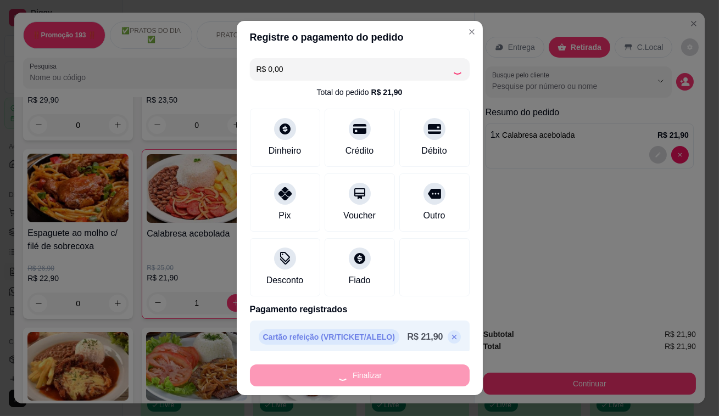
type input "0"
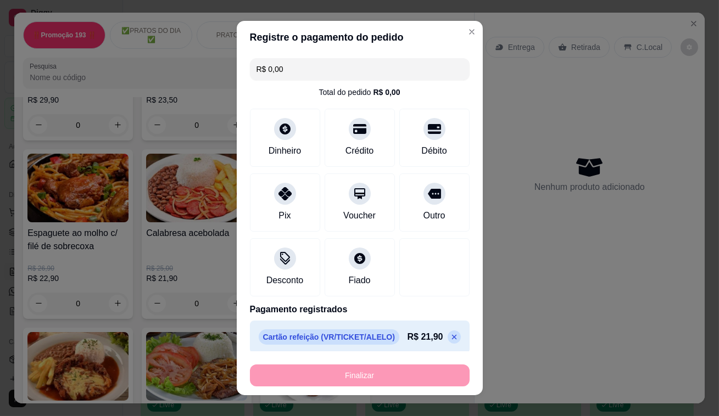
type input "-R$ 21,90"
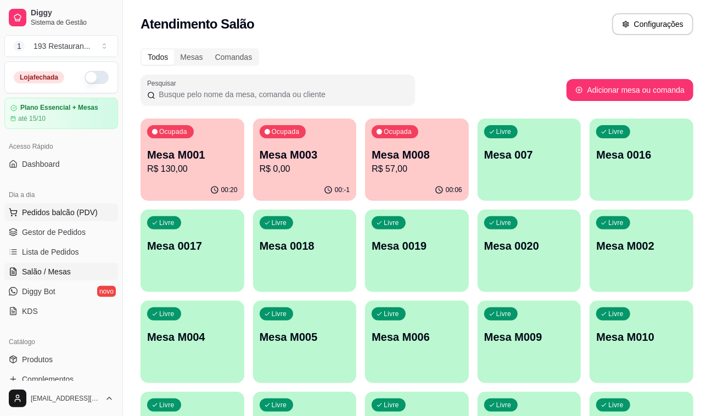
click at [71, 205] on button "Pedidos balcão (PDV)" at bounding box center [61, 213] width 114 height 18
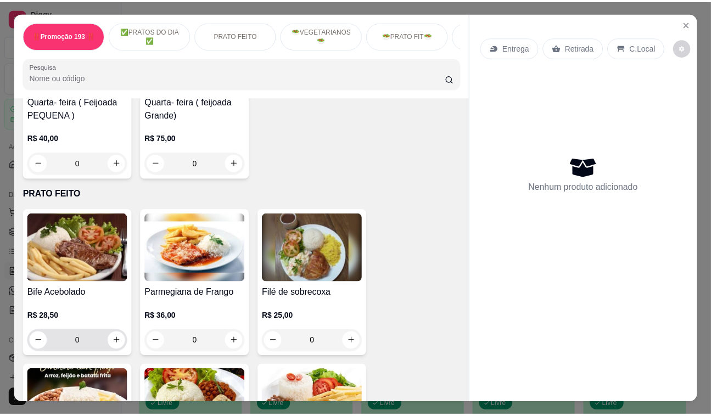
scroll to position [349, 0]
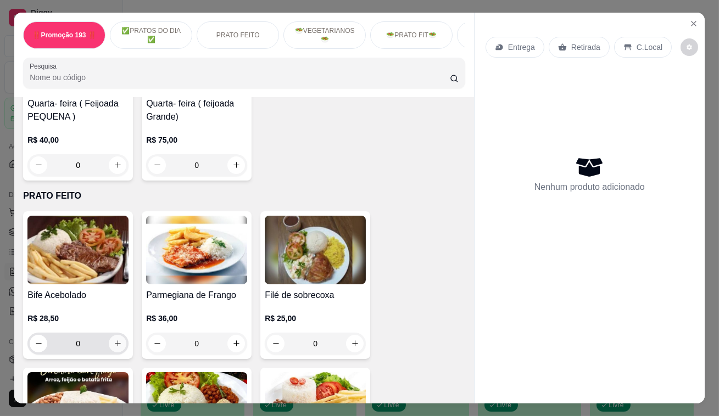
click at [115, 347] on icon "increase-product-quantity" at bounding box center [118, 344] width 6 height 6
type input "1"
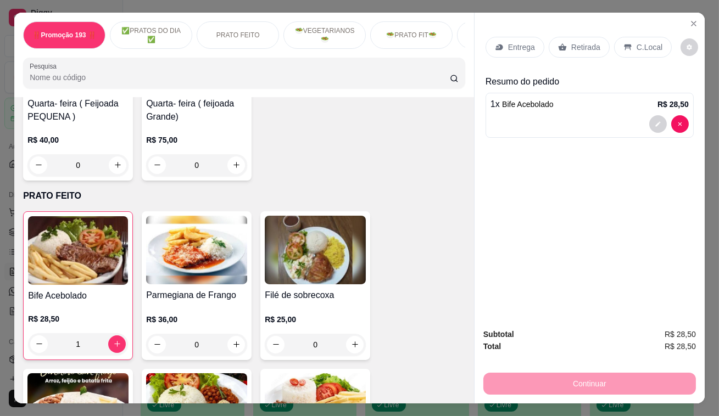
click at [588, 42] on p "Retirada" at bounding box center [585, 47] width 29 height 11
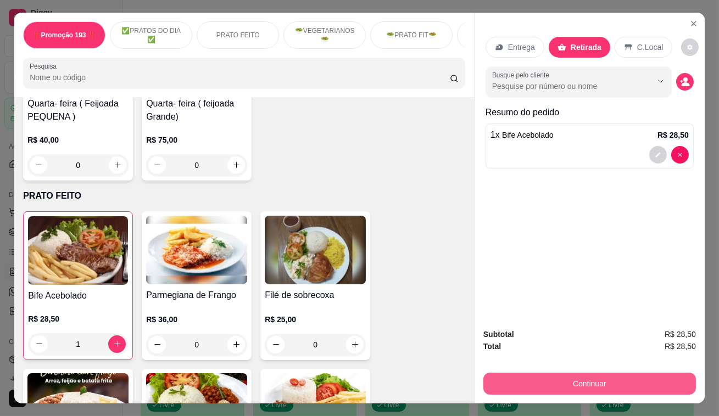
click at [578, 379] on button "Continuar" at bounding box center [589, 384] width 213 height 22
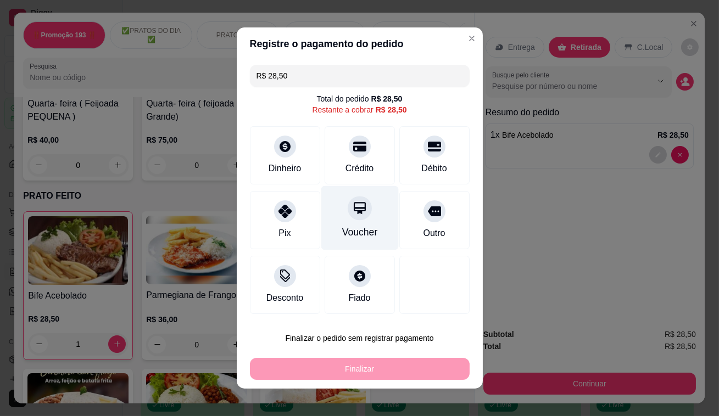
click at [352, 220] on div "Voucher" at bounding box center [359, 218] width 77 height 64
type input "R$ 0,00"
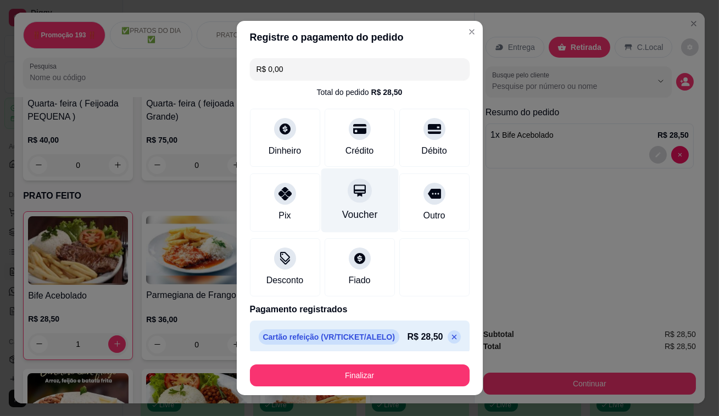
click at [350, 208] on div "Voucher" at bounding box center [360, 215] width 36 height 14
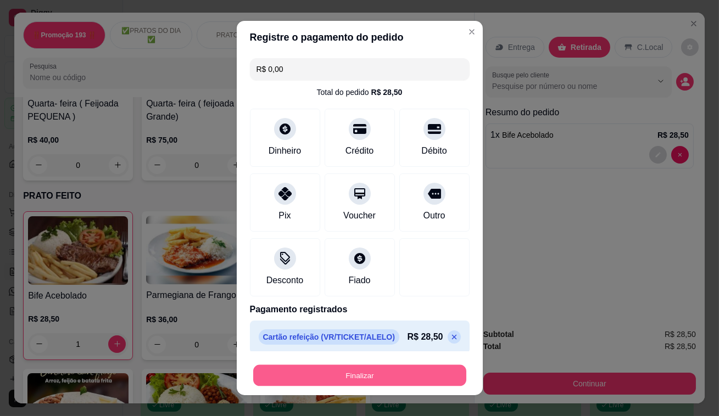
click at [341, 373] on button "Finalizar" at bounding box center [359, 375] width 213 height 21
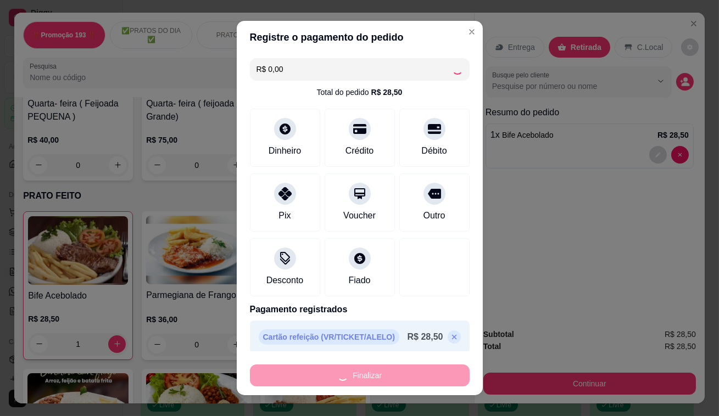
type input "0"
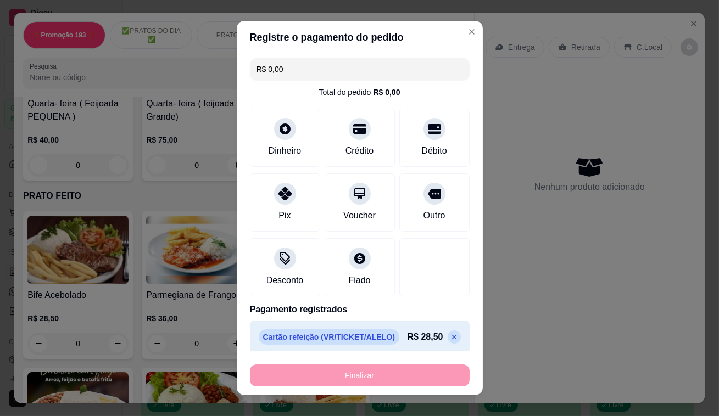
type input "-R$ 28,50"
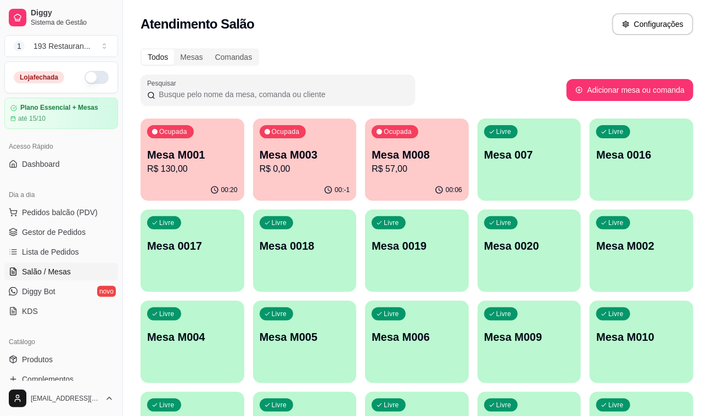
click at [192, 169] on p "R$ 130,00" at bounding box center [192, 169] width 91 height 13
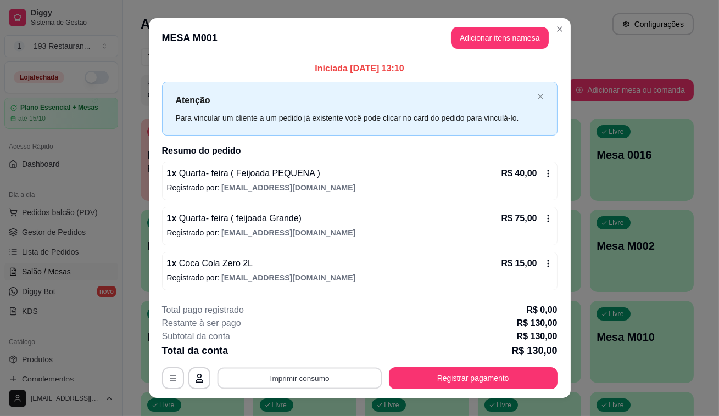
click at [322, 379] on button "Imprimir consumo" at bounding box center [299, 378] width 165 height 21
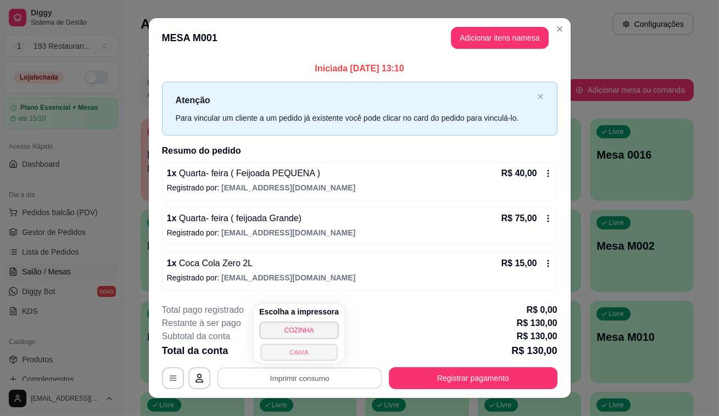
click at [309, 354] on button "CAIXA" at bounding box center [298, 352] width 77 height 17
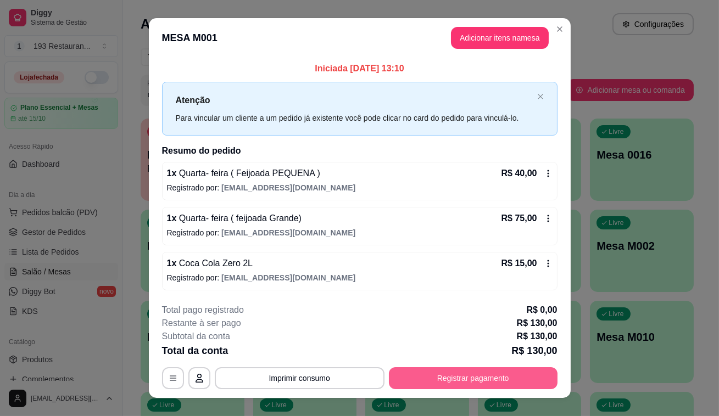
click at [491, 374] on button "Registrar pagamento" at bounding box center [473, 379] width 169 height 22
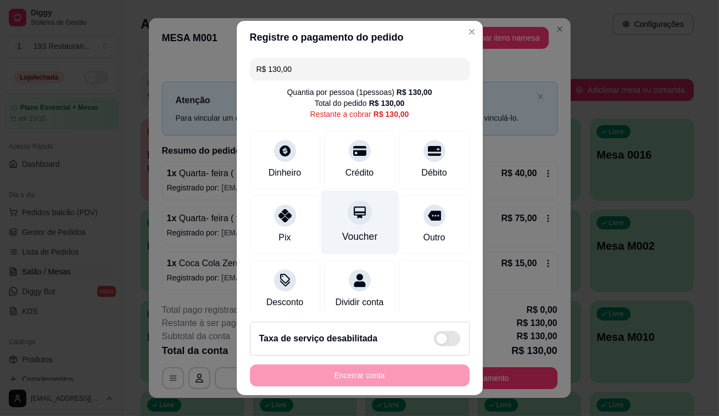
click at [352, 214] on icon at bounding box center [359, 212] width 14 height 14
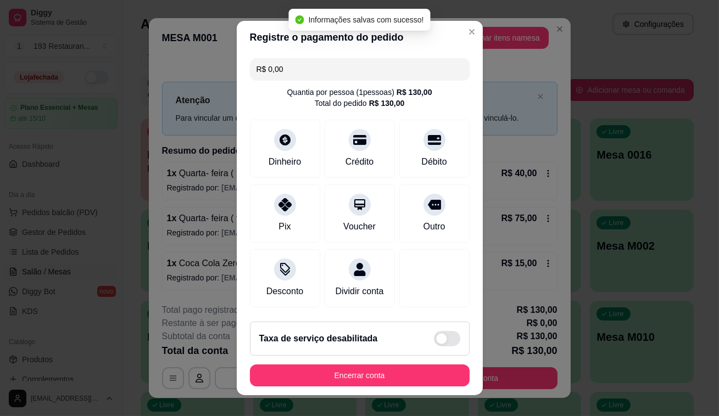
type input "R$ 0,00"
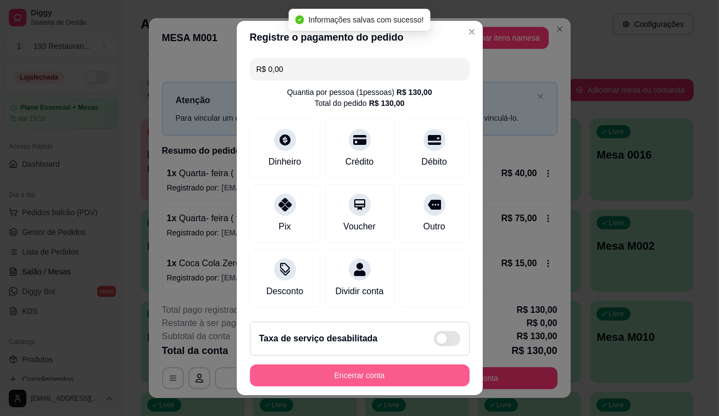
click at [410, 374] on button "Encerrar conta" at bounding box center [360, 376] width 220 height 22
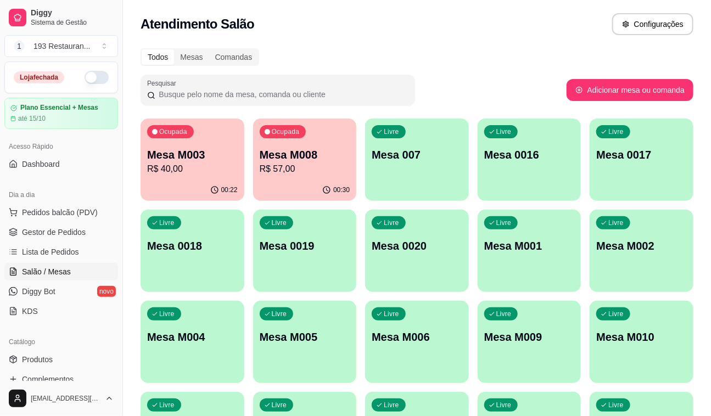
click at [288, 153] on p "Mesa M008" at bounding box center [305, 154] width 91 height 15
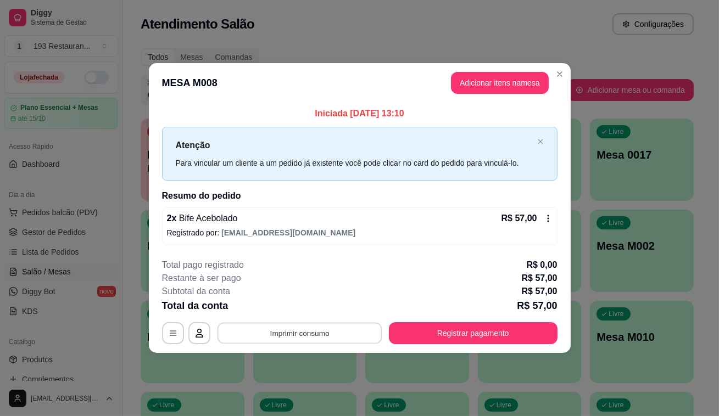
click at [322, 332] on button "Imprimir consumo" at bounding box center [299, 332] width 165 height 21
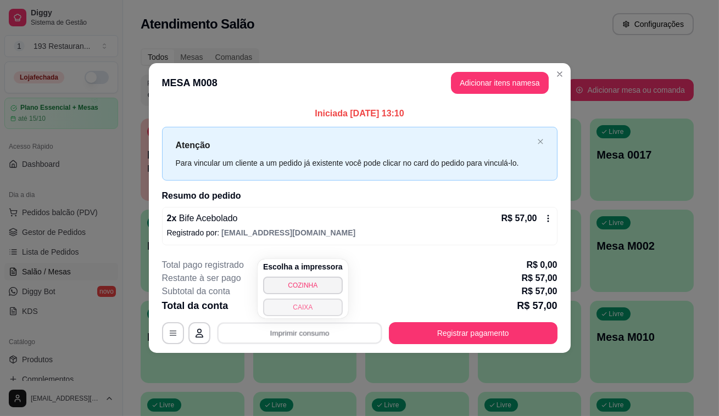
click at [320, 311] on button "CAIXA" at bounding box center [303, 308] width 80 height 18
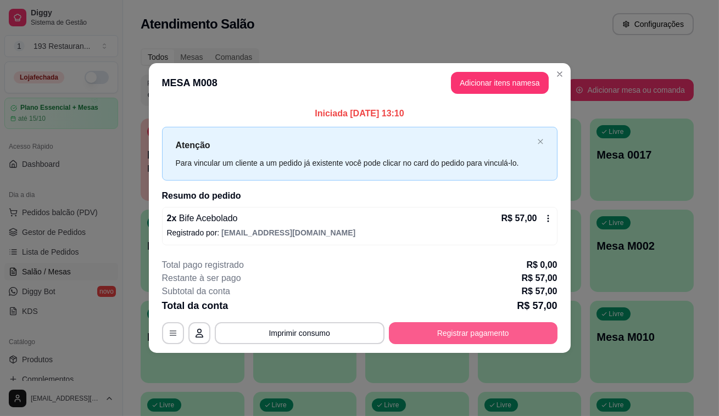
click at [457, 335] on button "Registrar pagamento" at bounding box center [473, 333] width 169 height 22
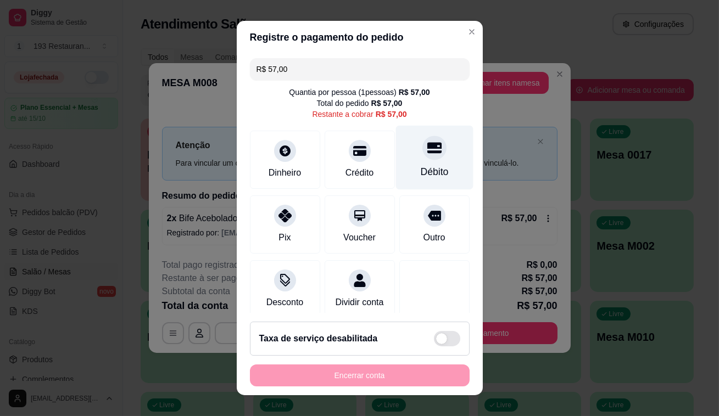
click at [422, 157] on div at bounding box center [434, 148] width 24 height 24
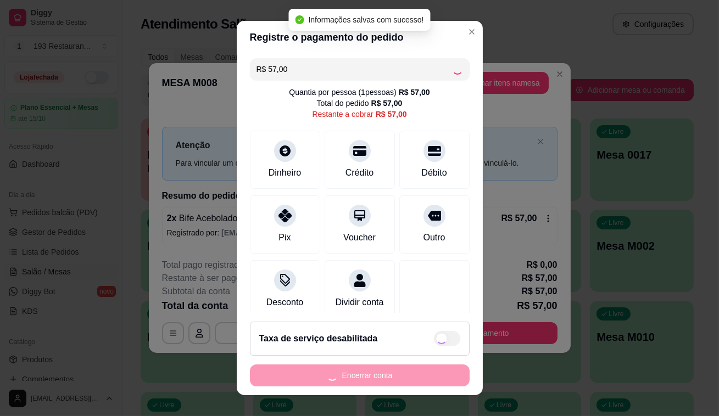
type input "R$ 0,00"
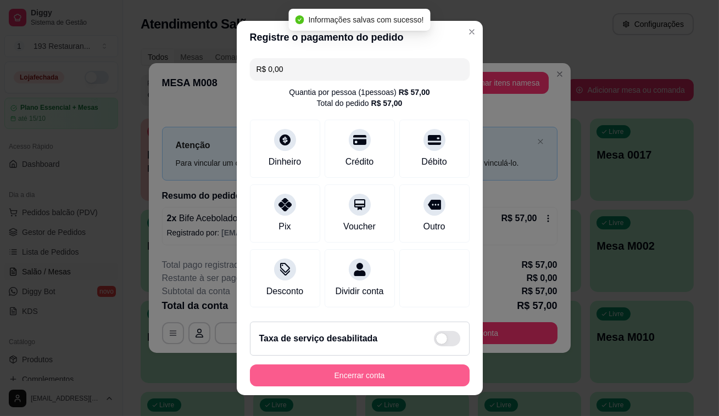
click at [402, 377] on button "Encerrar conta" at bounding box center [360, 376] width 220 height 22
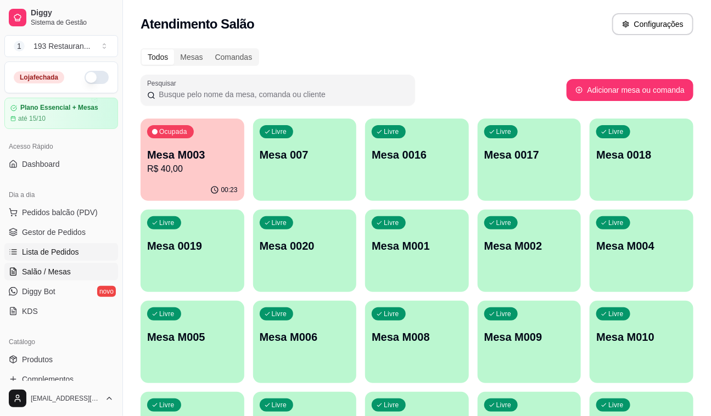
click at [52, 251] on span "Lista de Pedidos" at bounding box center [50, 252] width 57 height 11
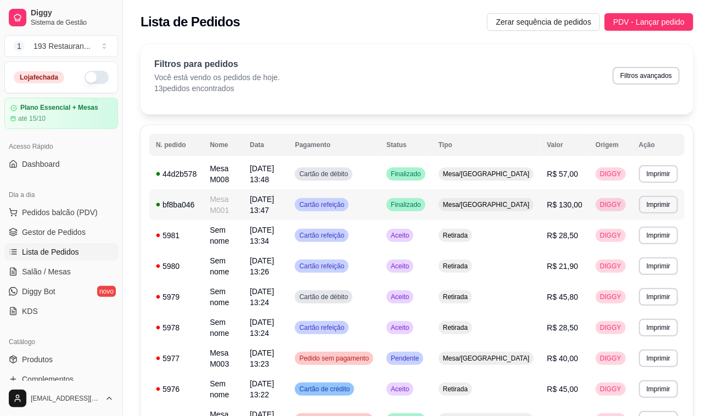
click at [566, 201] on span "R$ 130,00" at bounding box center [565, 205] width 36 height 9
click at [563, 231] on span "R$ 28,50" at bounding box center [562, 235] width 31 height 9
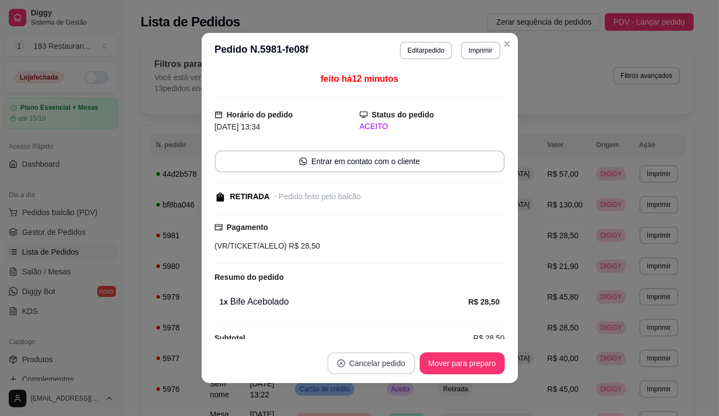
click at [371, 366] on button "Cancelar pedido" at bounding box center [371, 364] width 88 height 22
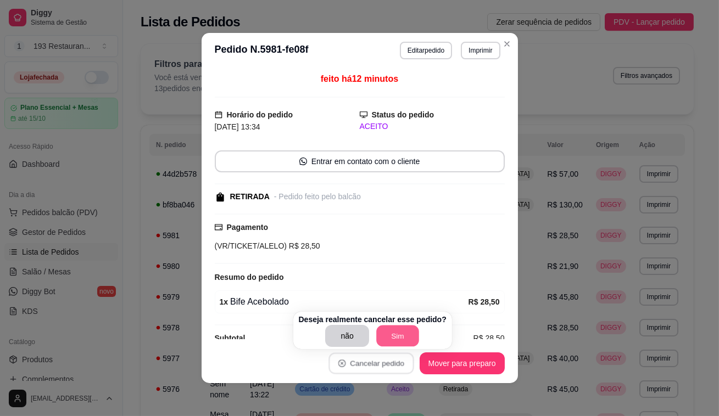
click at [391, 335] on button "Sim" at bounding box center [397, 336] width 43 height 21
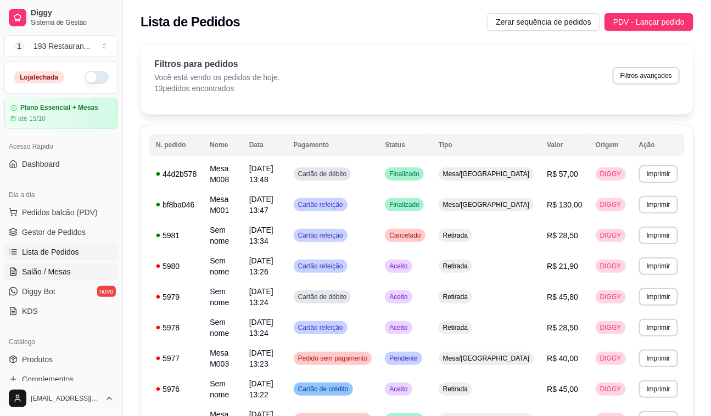
click at [39, 278] on link "Salão / Mesas" at bounding box center [61, 272] width 114 height 18
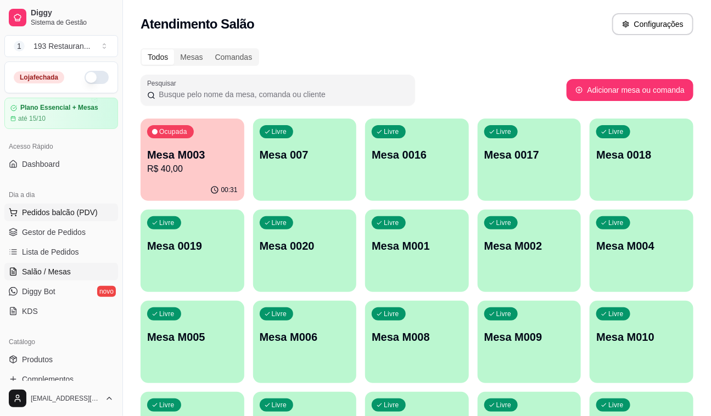
click at [69, 214] on span "Pedidos balcão (PDV)" at bounding box center [60, 212] width 76 height 11
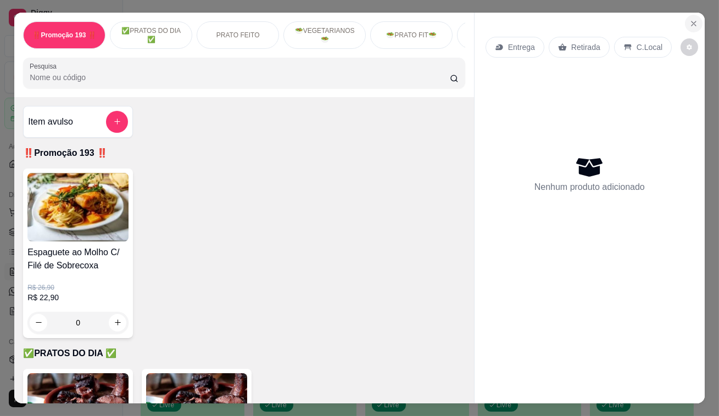
click at [685, 21] on button "Close" at bounding box center [694, 24] width 18 height 18
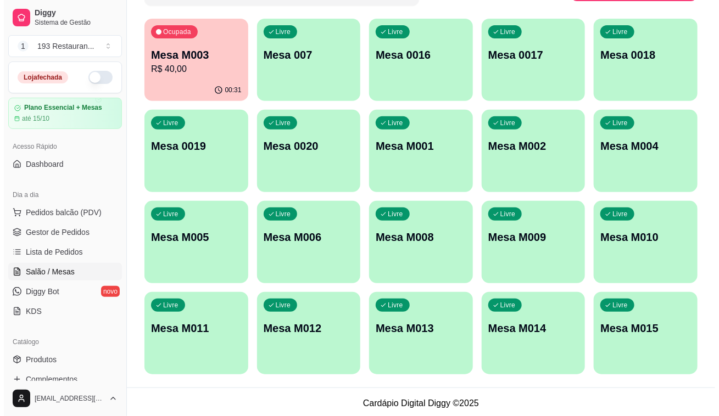
scroll to position [102, 0]
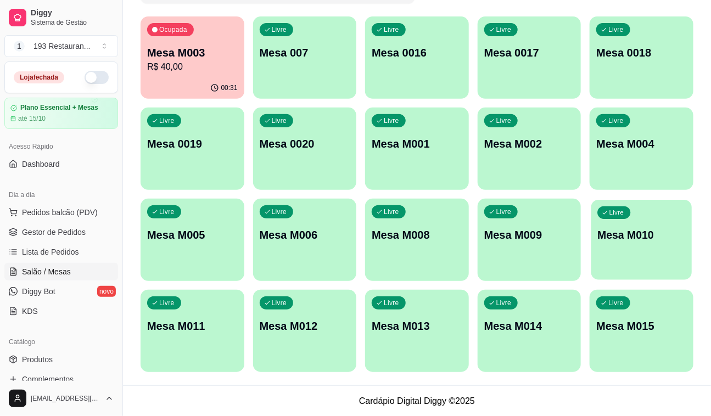
click at [647, 236] on p "Mesa M010" at bounding box center [642, 235] width 88 height 15
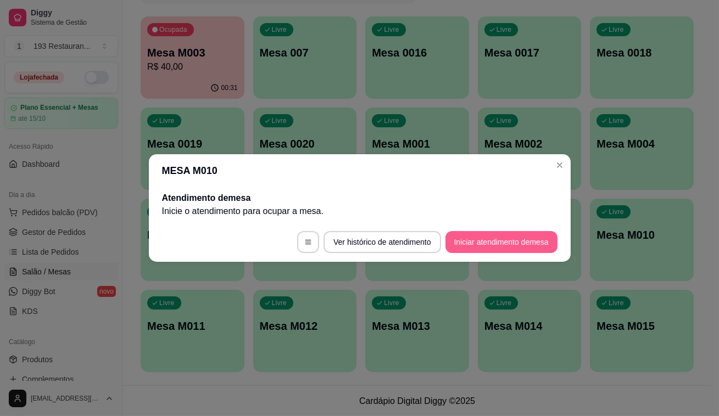
click at [521, 244] on button "Iniciar atendimento de mesa" at bounding box center [502, 242] width 112 height 22
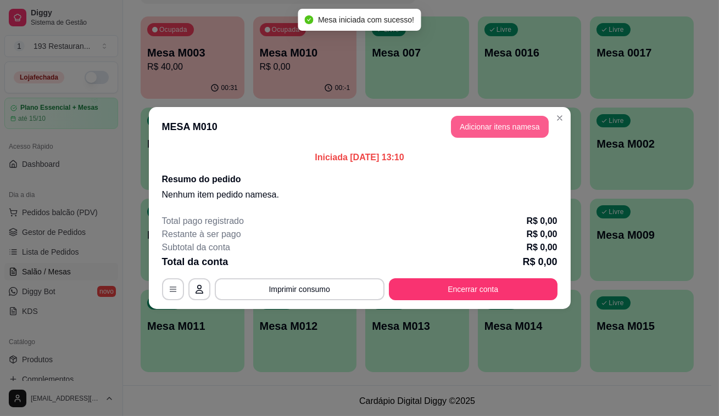
click at [507, 123] on button "Adicionar itens na mesa" at bounding box center [500, 127] width 98 height 22
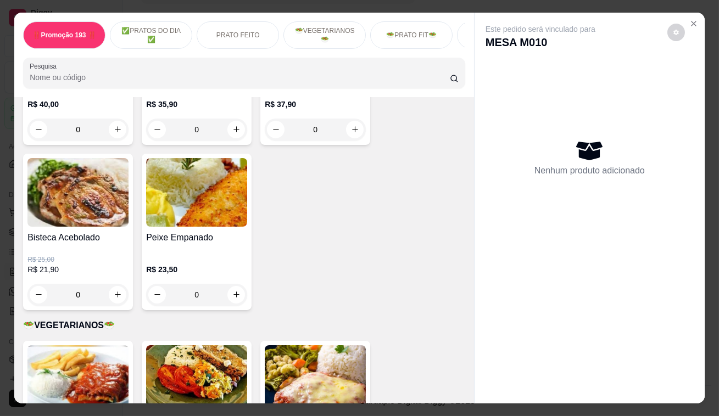
scroll to position [1148, 0]
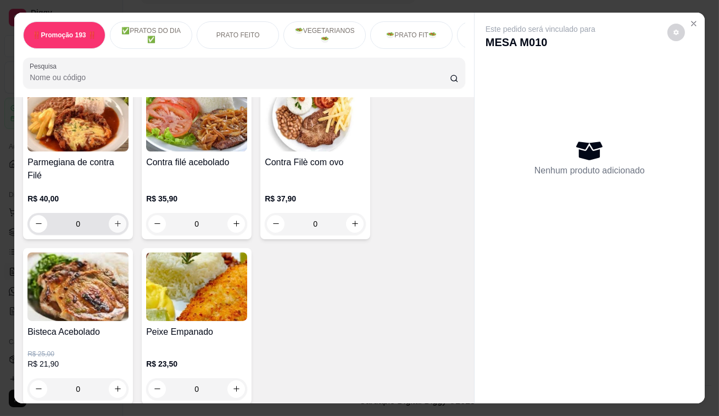
click at [114, 220] on icon "increase-product-quantity" at bounding box center [118, 224] width 8 height 8
type input "1"
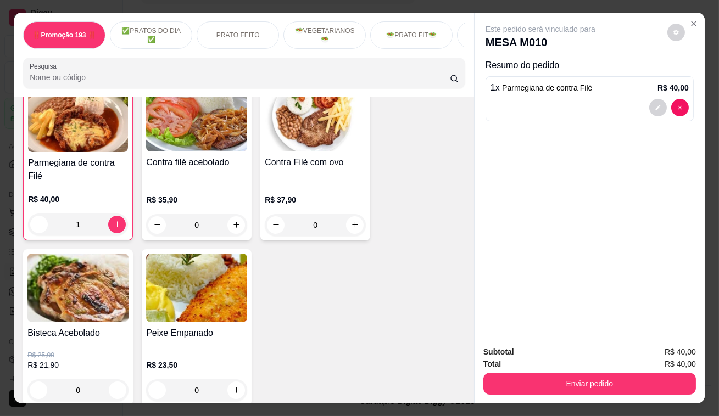
scroll to position [1149, 0]
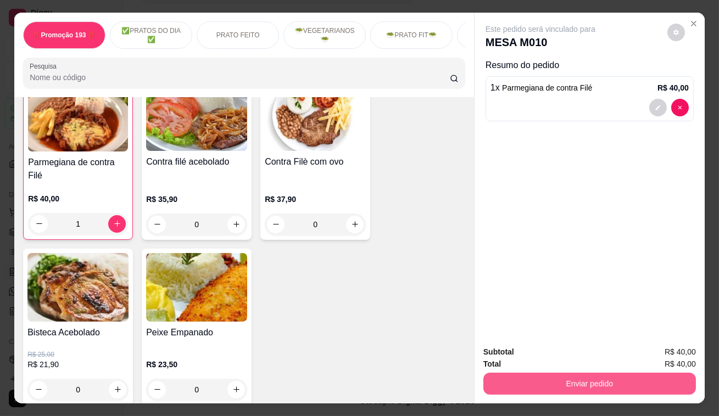
click at [545, 380] on button "Enviar pedido" at bounding box center [589, 384] width 213 height 22
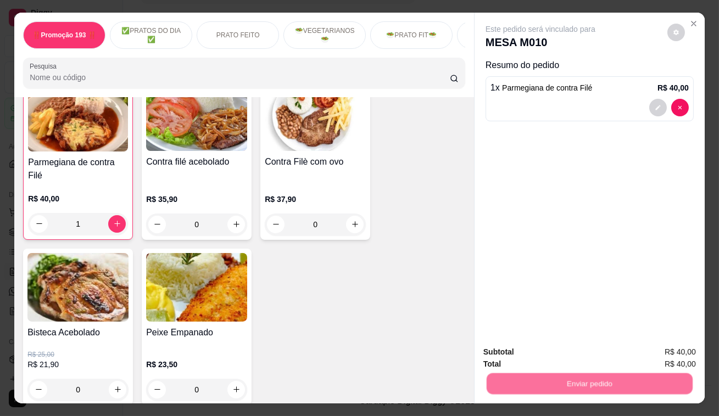
click at [675, 350] on button "Enviar pedido" at bounding box center [668, 353] width 62 height 21
